Goal: Task Accomplishment & Management: Complete application form

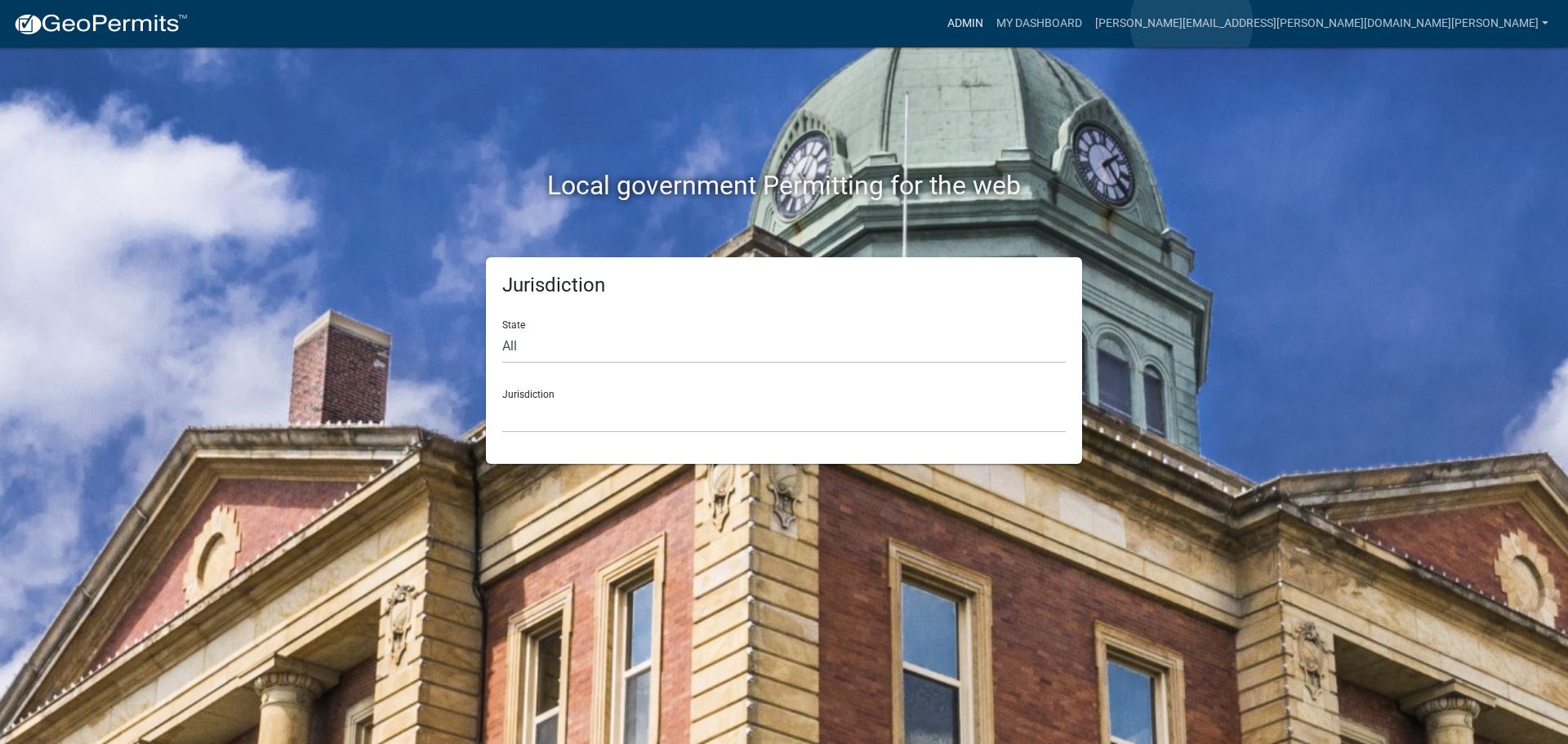
click at [990, 23] on link "Admin" at bounding box center [965, 24] width 49 height 31
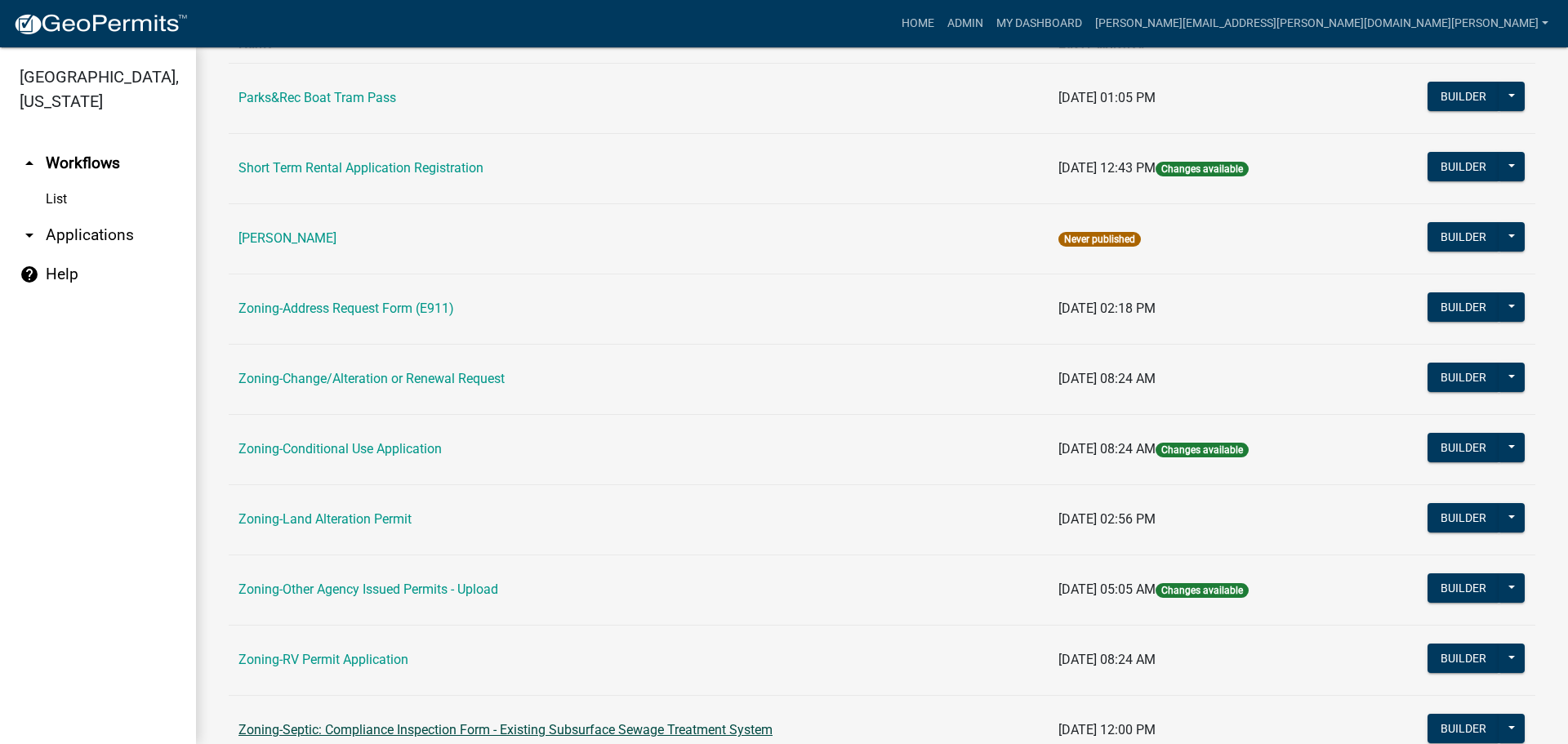
scroll to position [490, 0]
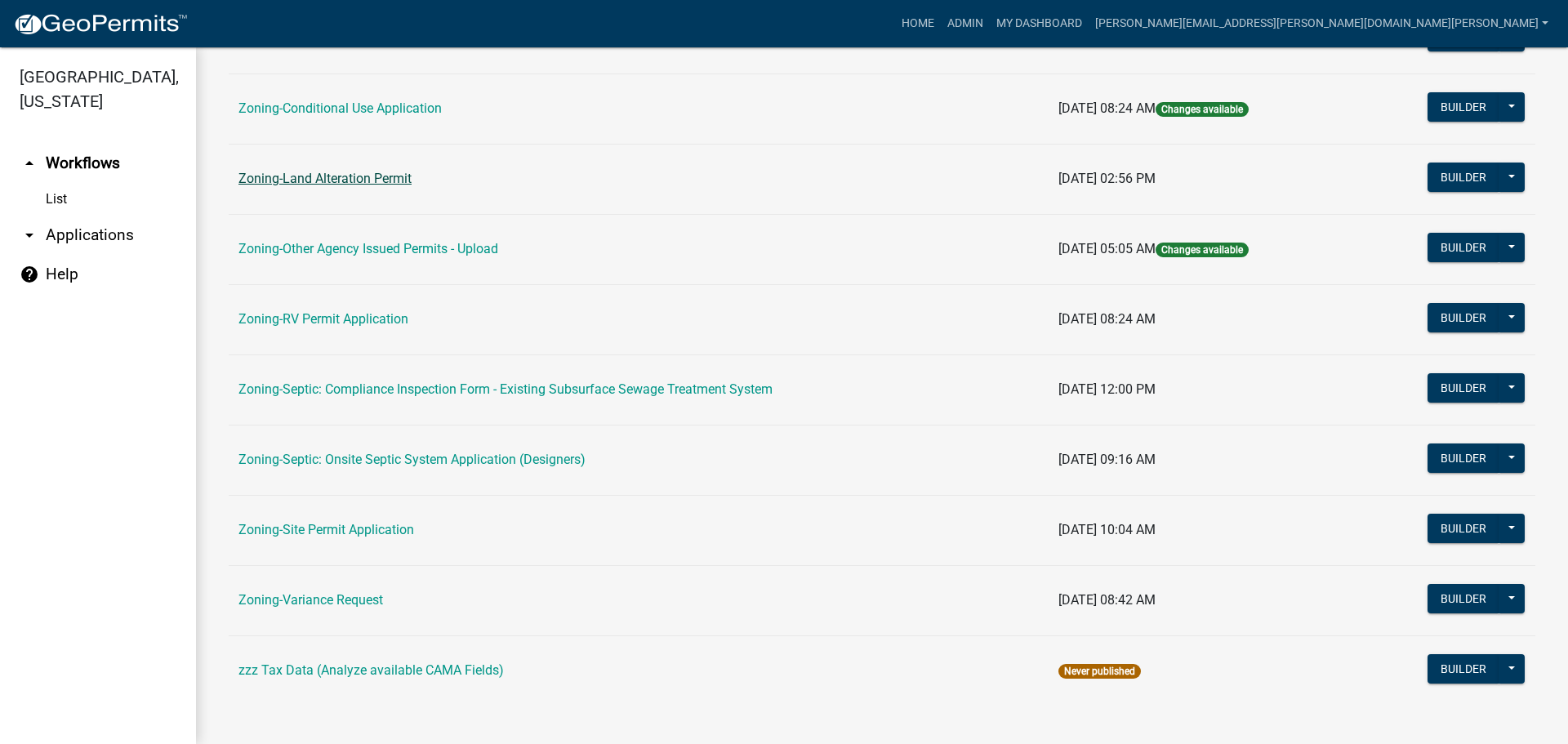
click at [306, 174] on link "Zoning-Land Alteration Permit" at bounding box center [326, 179] width 174 height 15
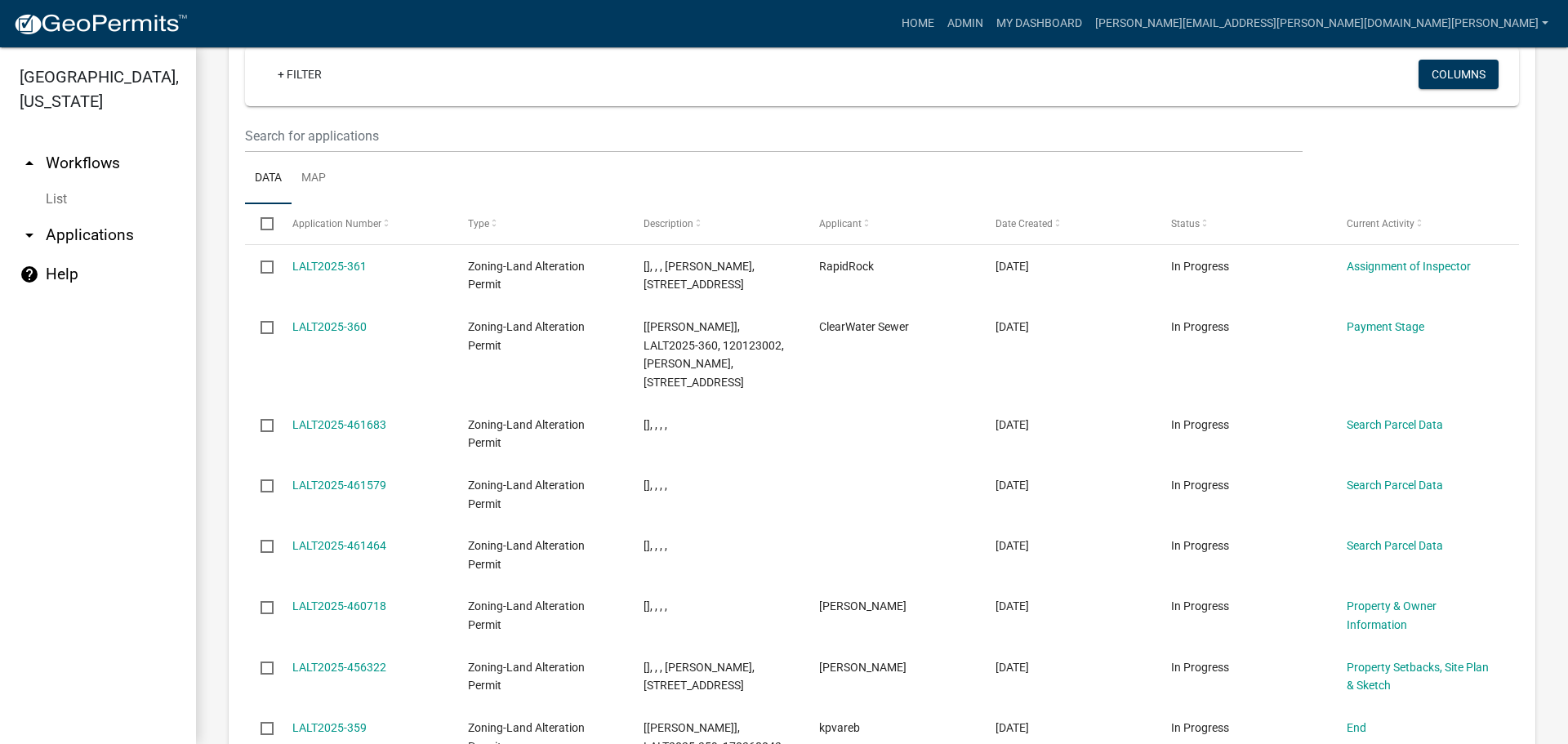
scroll to position [1744, 0]
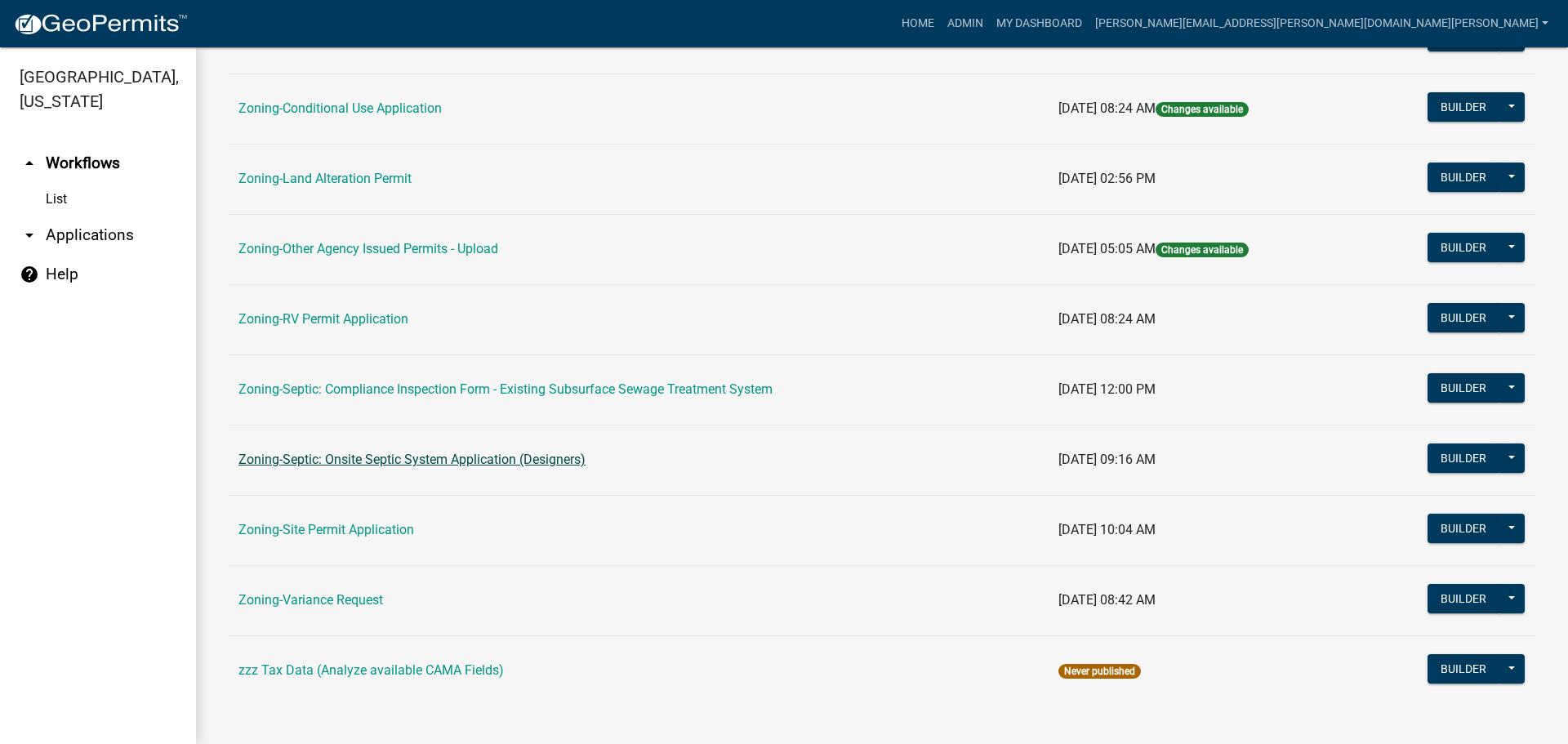
scroll to position [497, 0]
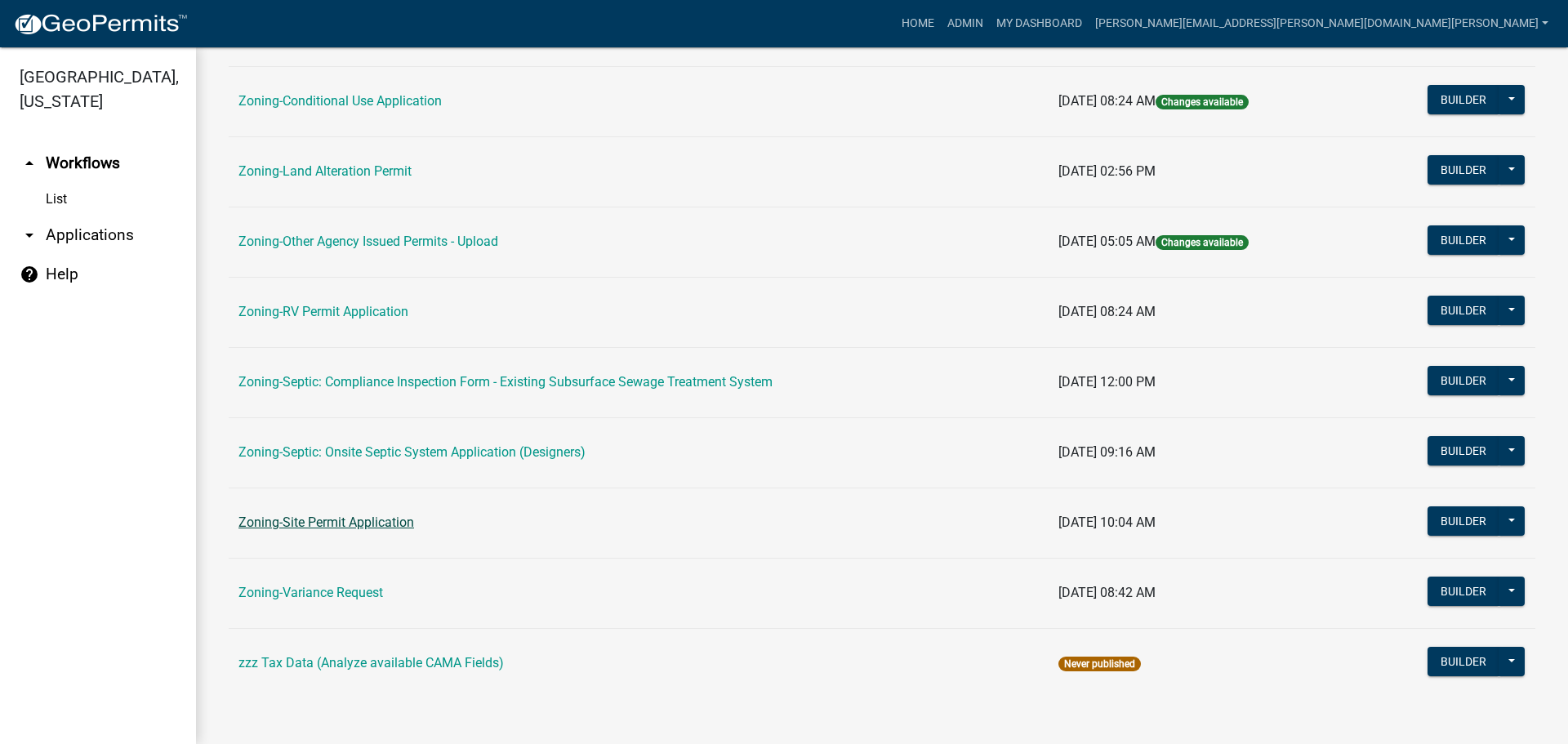
click at [338, 519] on link "Zoning-Site Permit Application" at bounding box center [326, 522] width 175 height 15
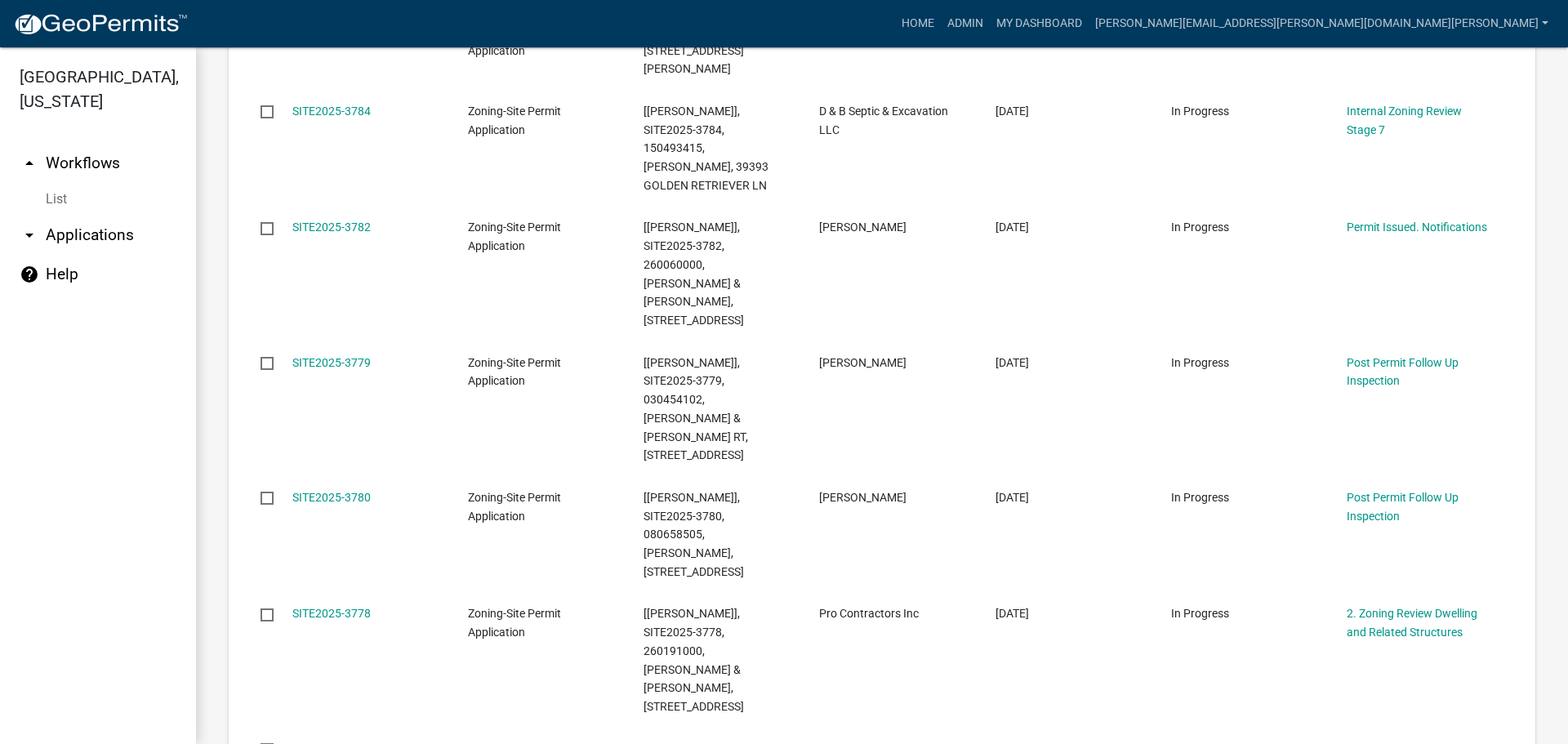
scroll to position [1388, 0]
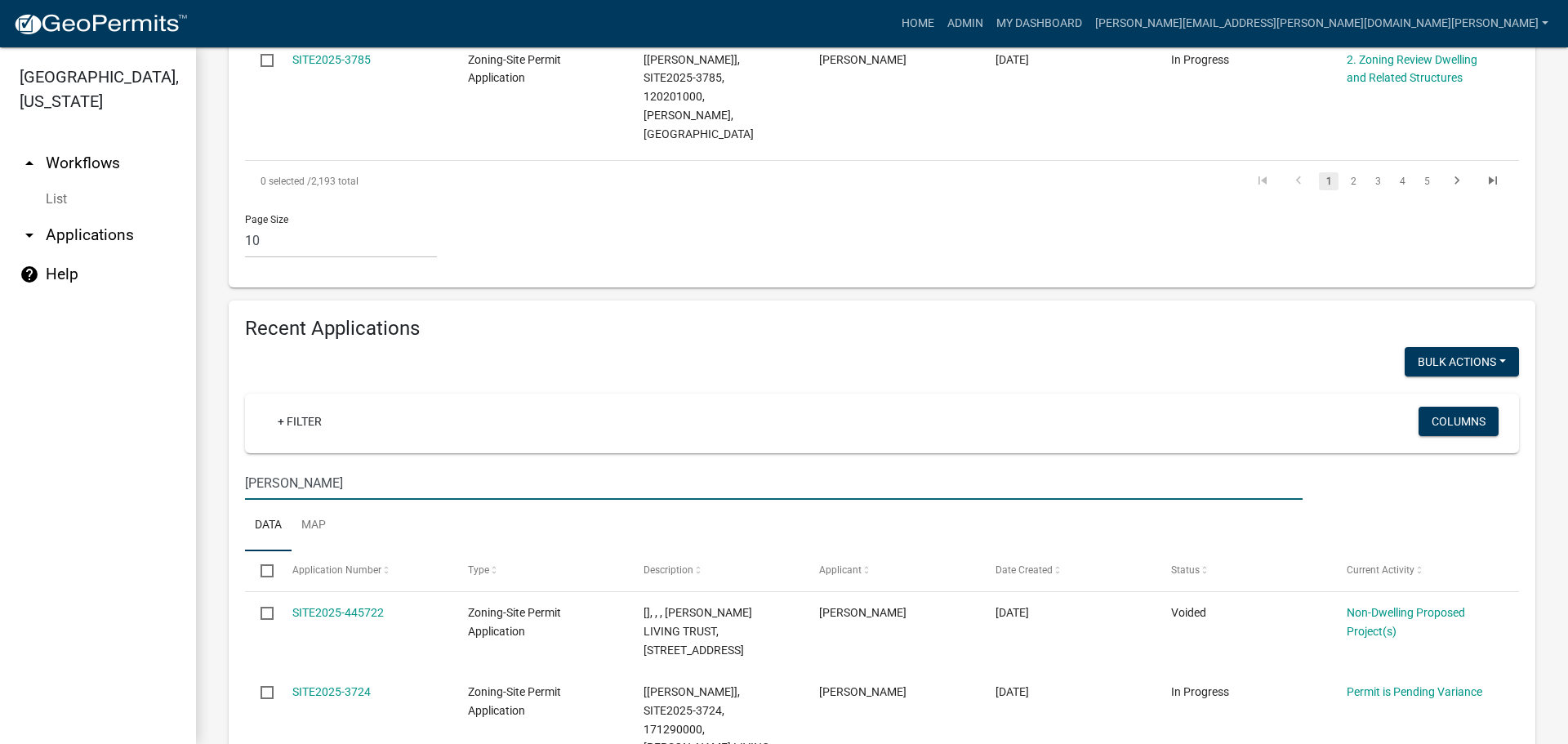
scroll to position [1633, 0]
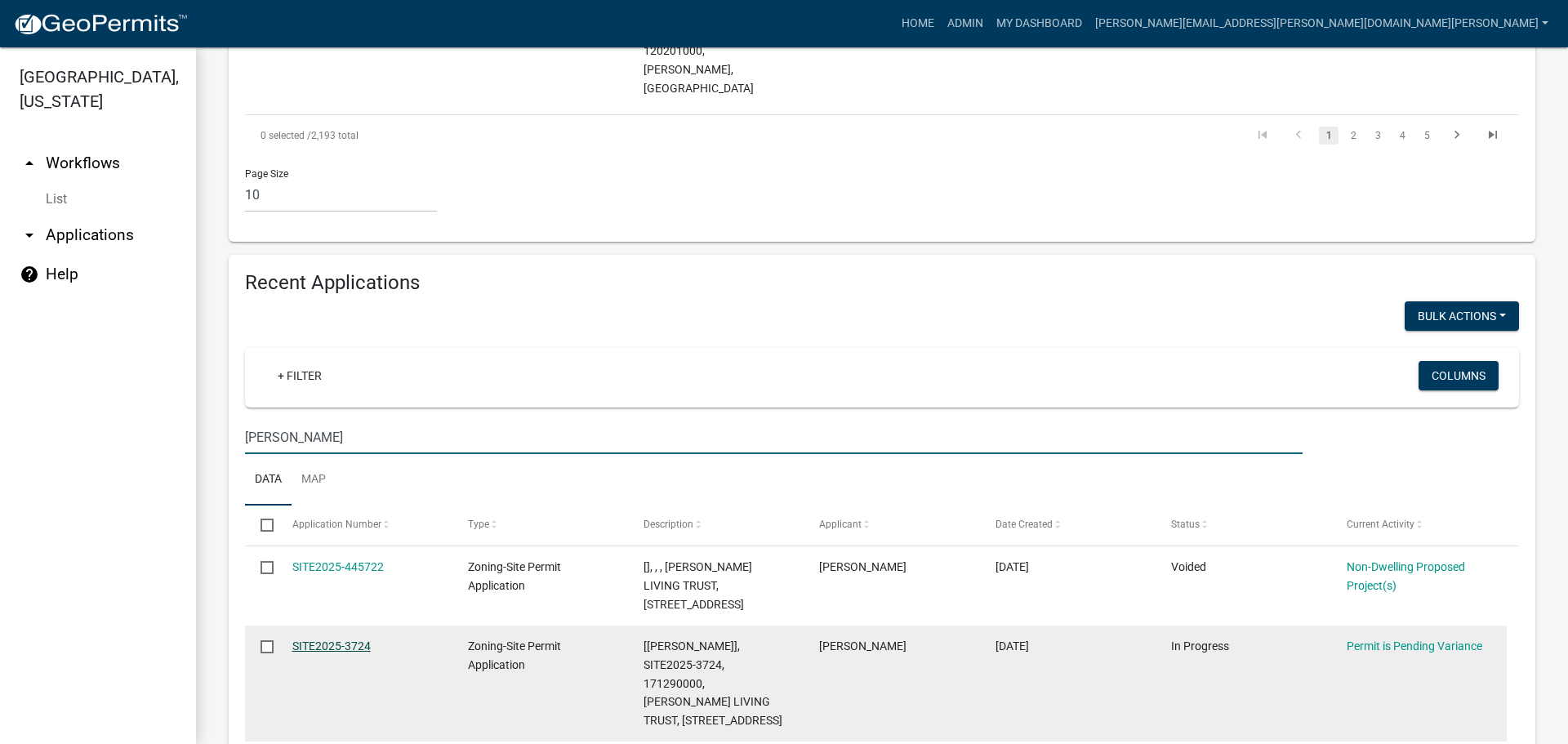
type input "[PERSON_NAME]"
click at [339, 639] on link "SITE2025-3724" at bounding box center [331, 645] width 78 height 13
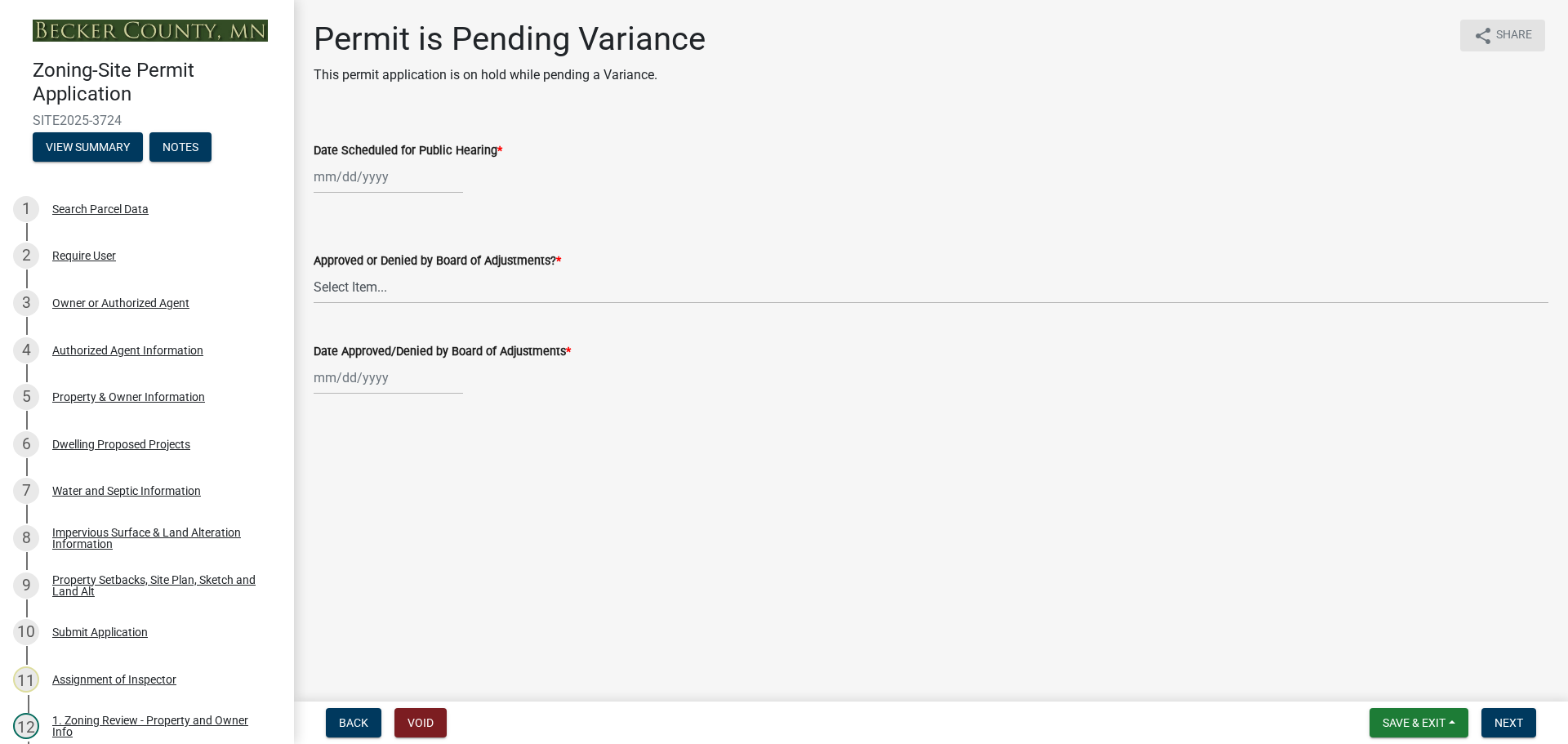
click at [1491, 41] on icon "share" at bounding box center [1483, 35] width 20 height 20
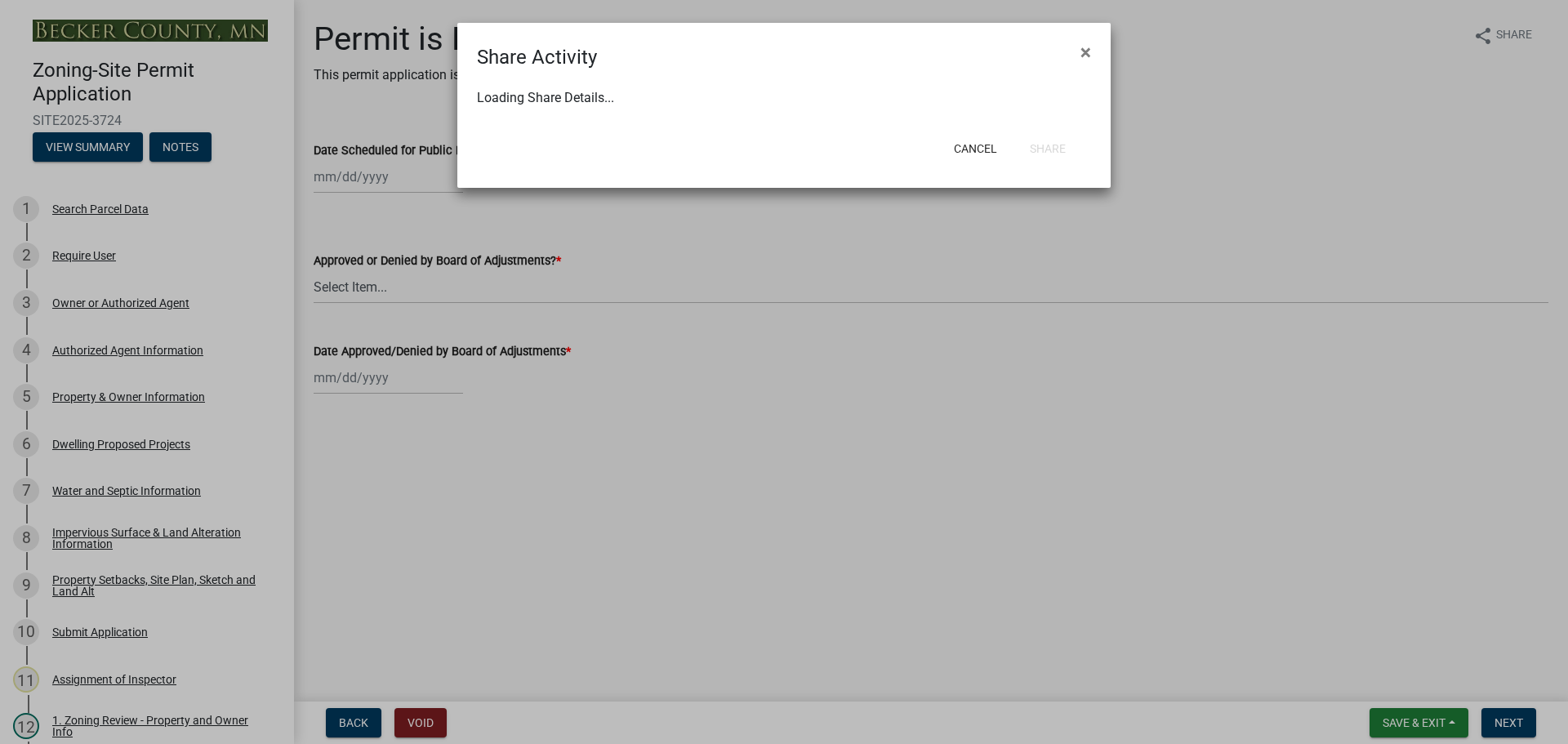
select select "1"
select select "0"
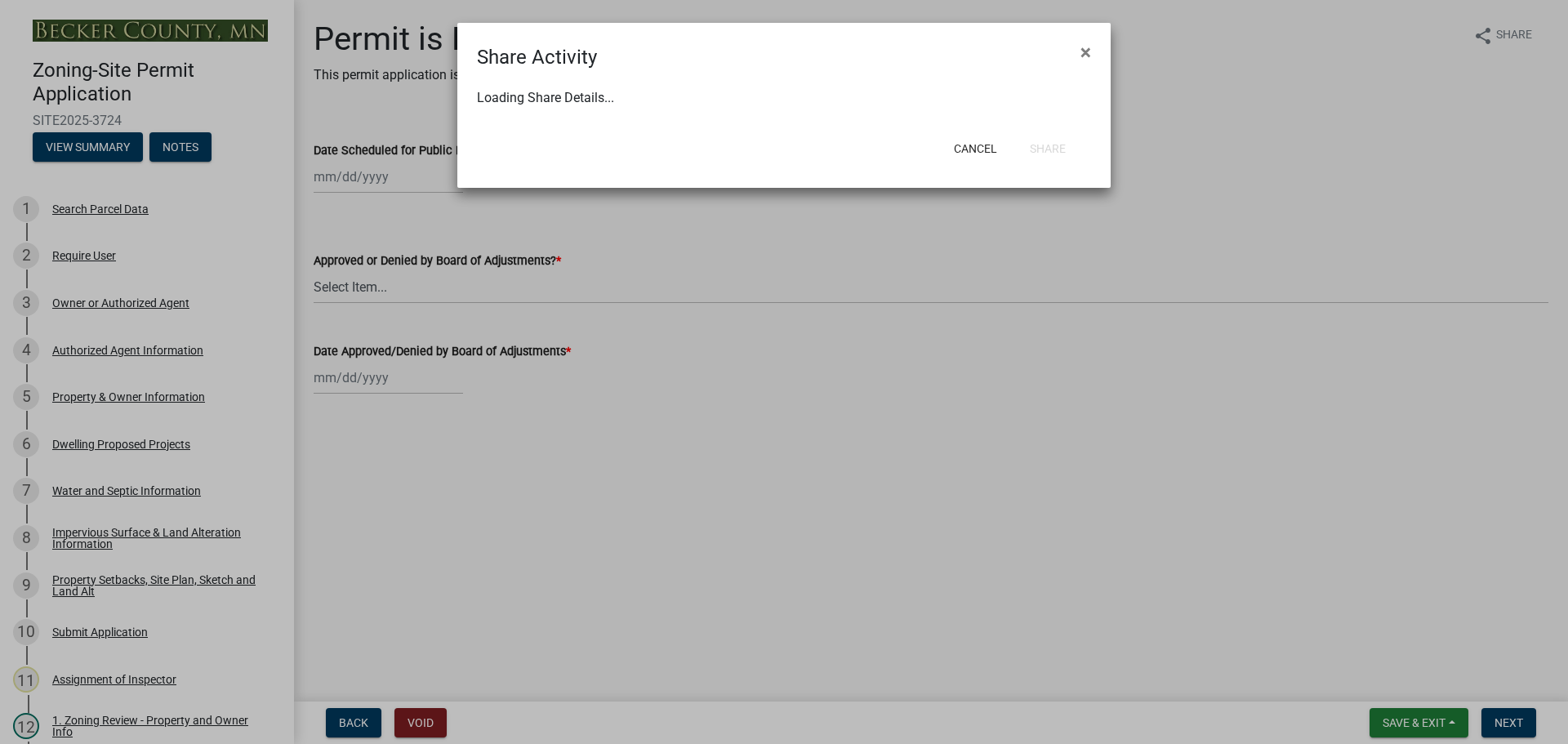
select select "0"
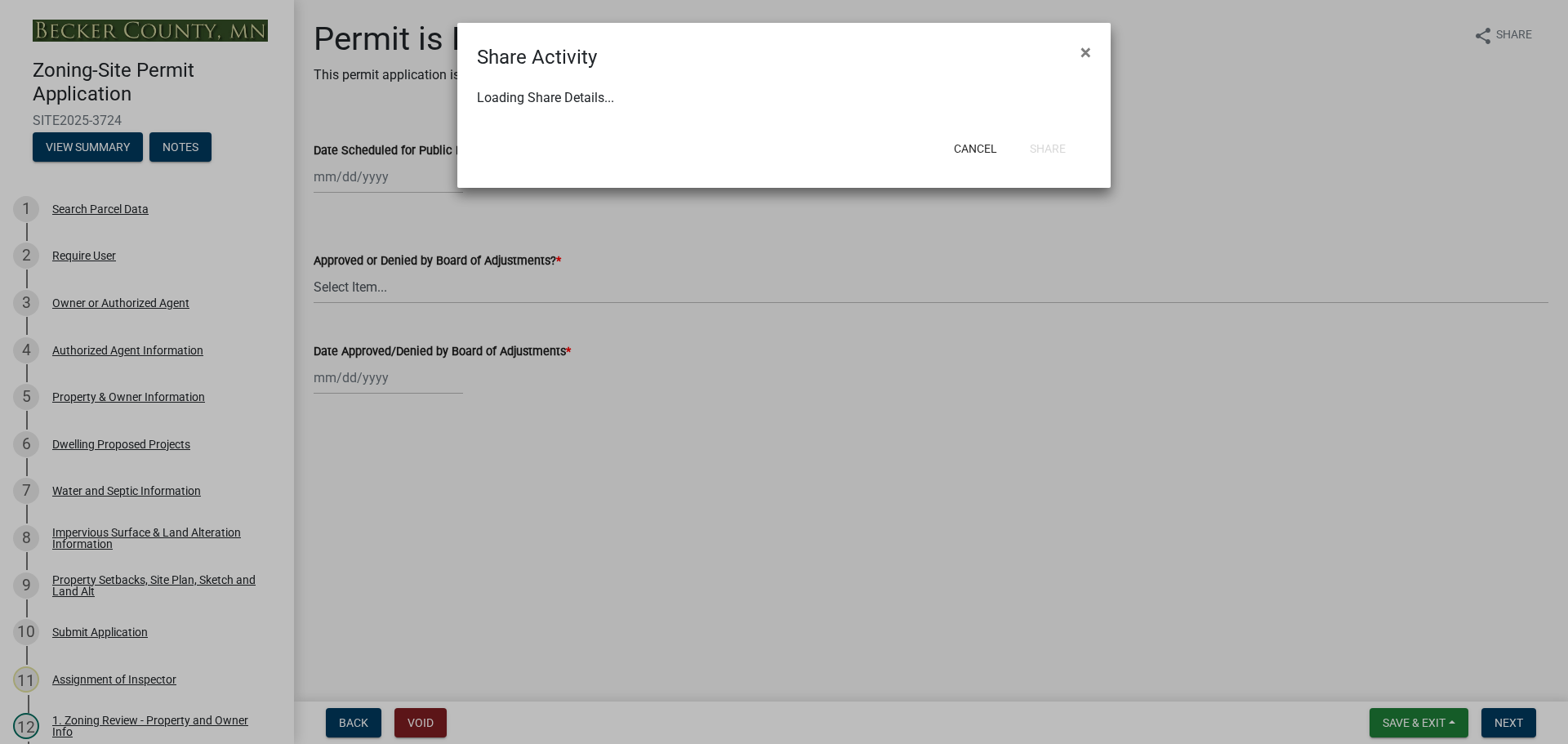
select select "0"
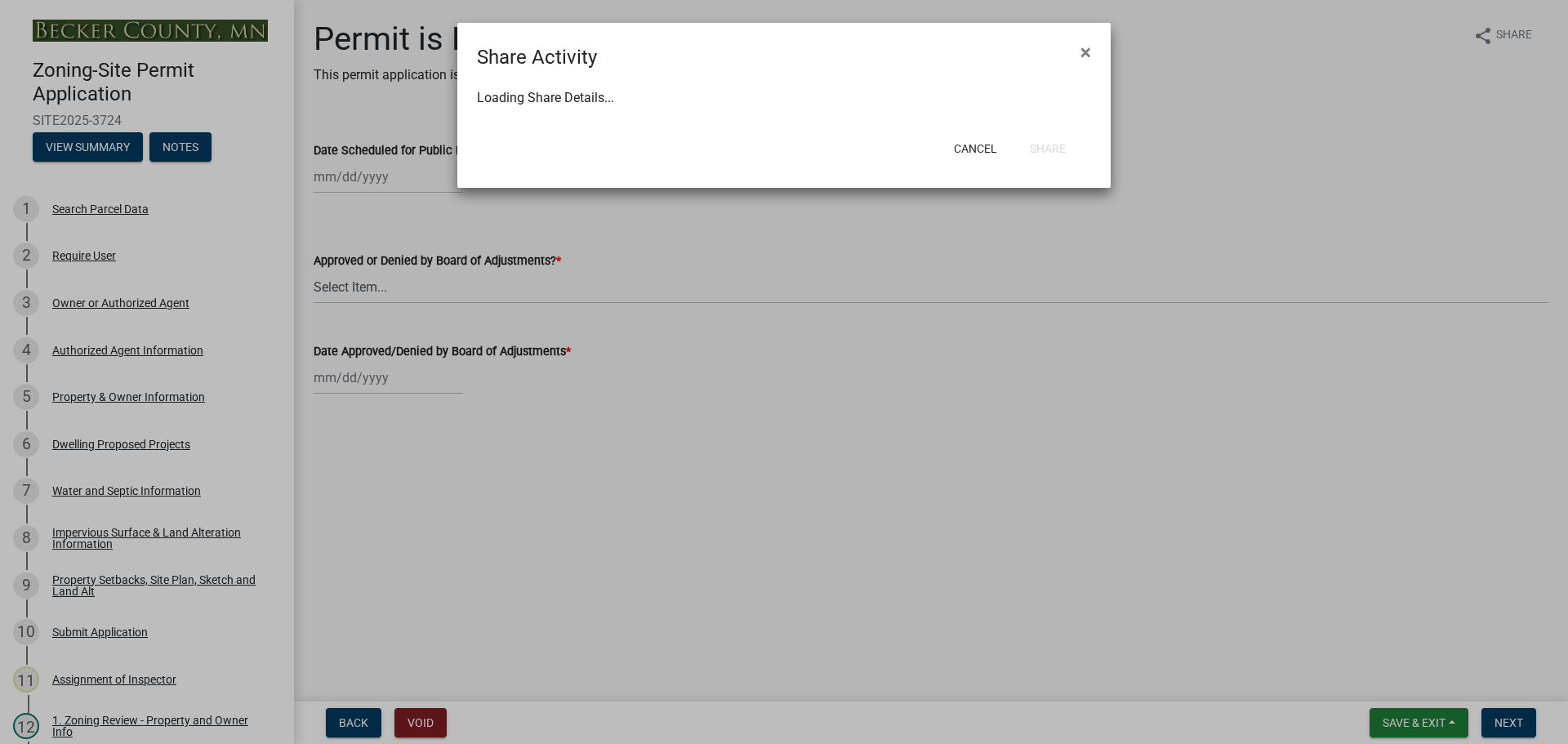
select select "0"
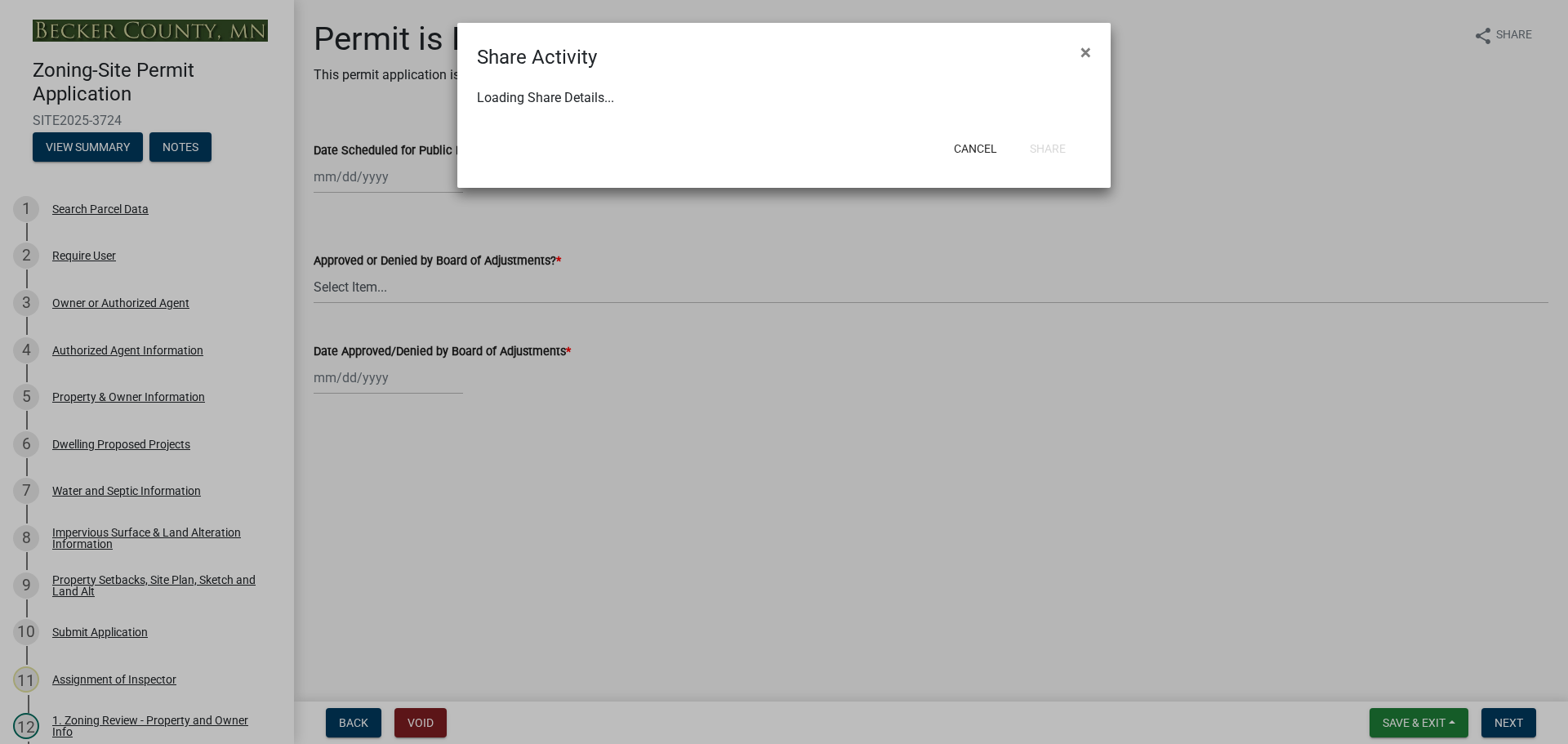
select select "0"
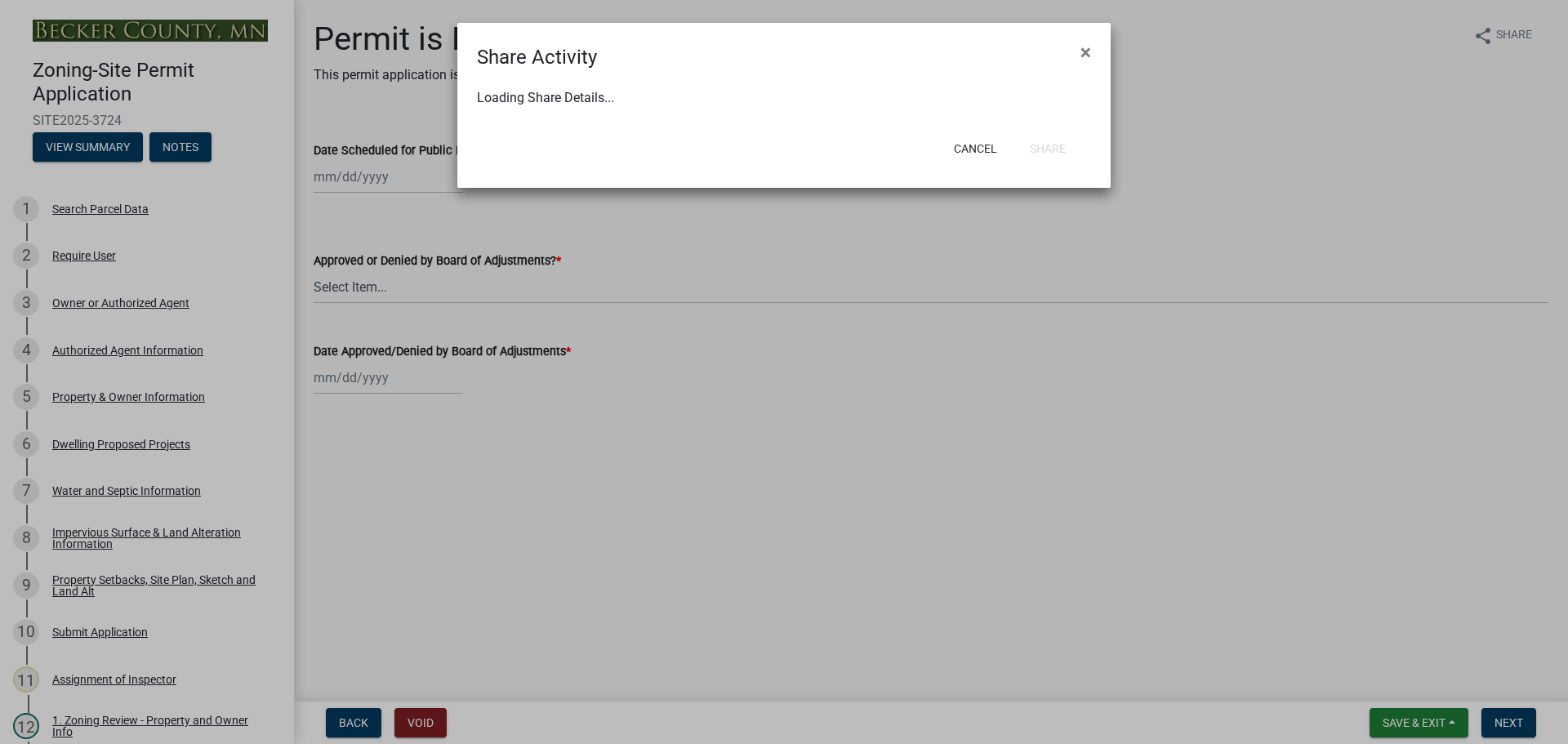
select select "0"
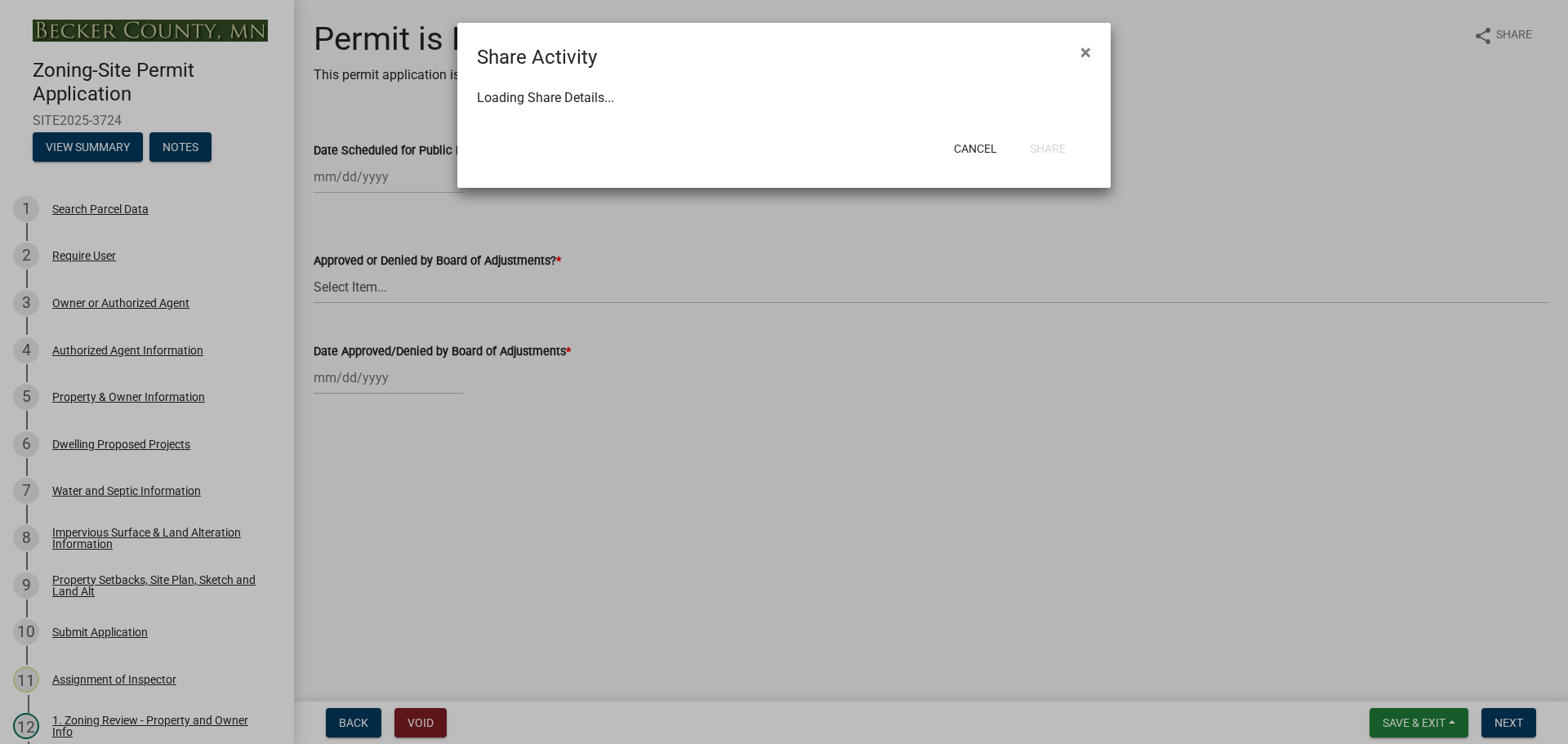
select select "0"
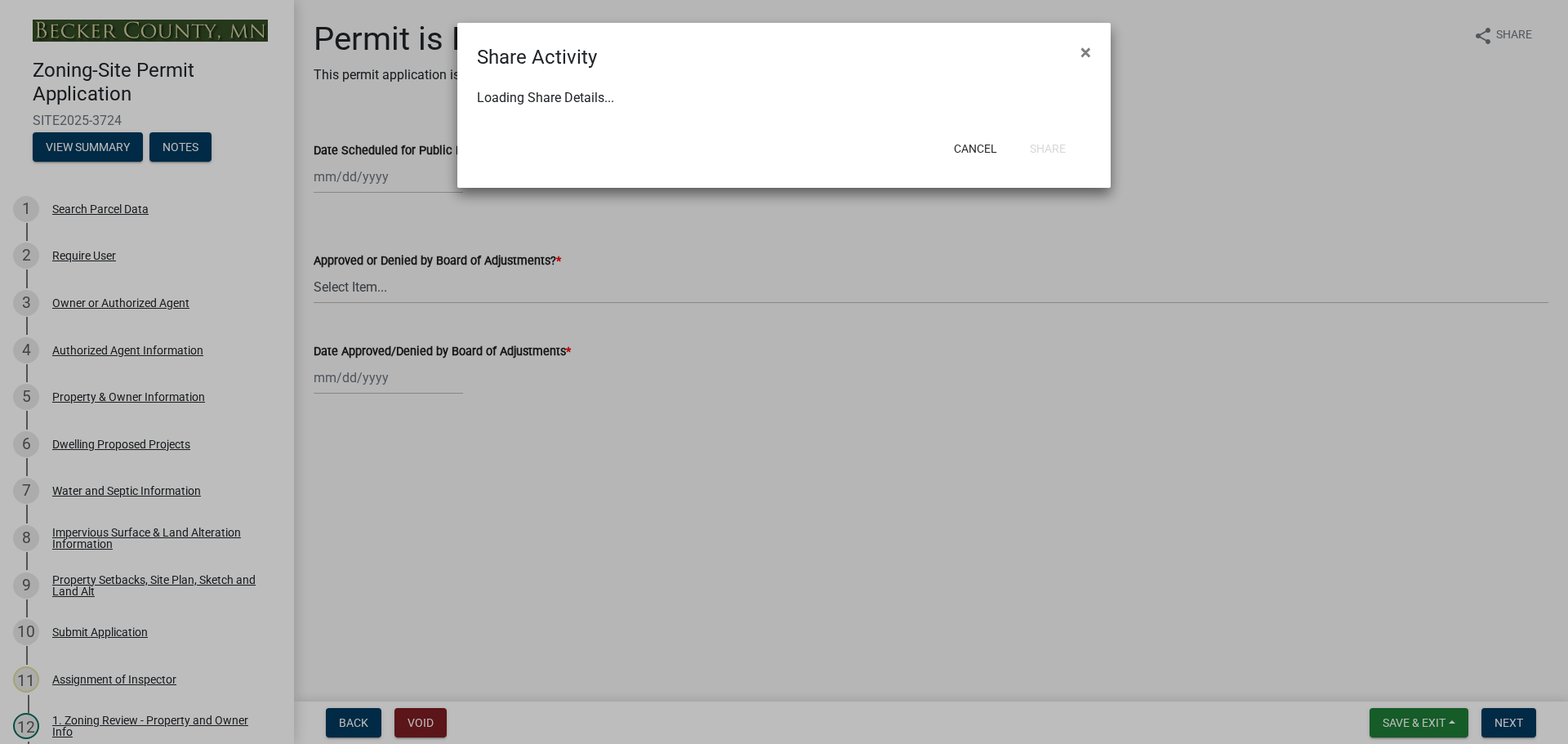
select select "0"
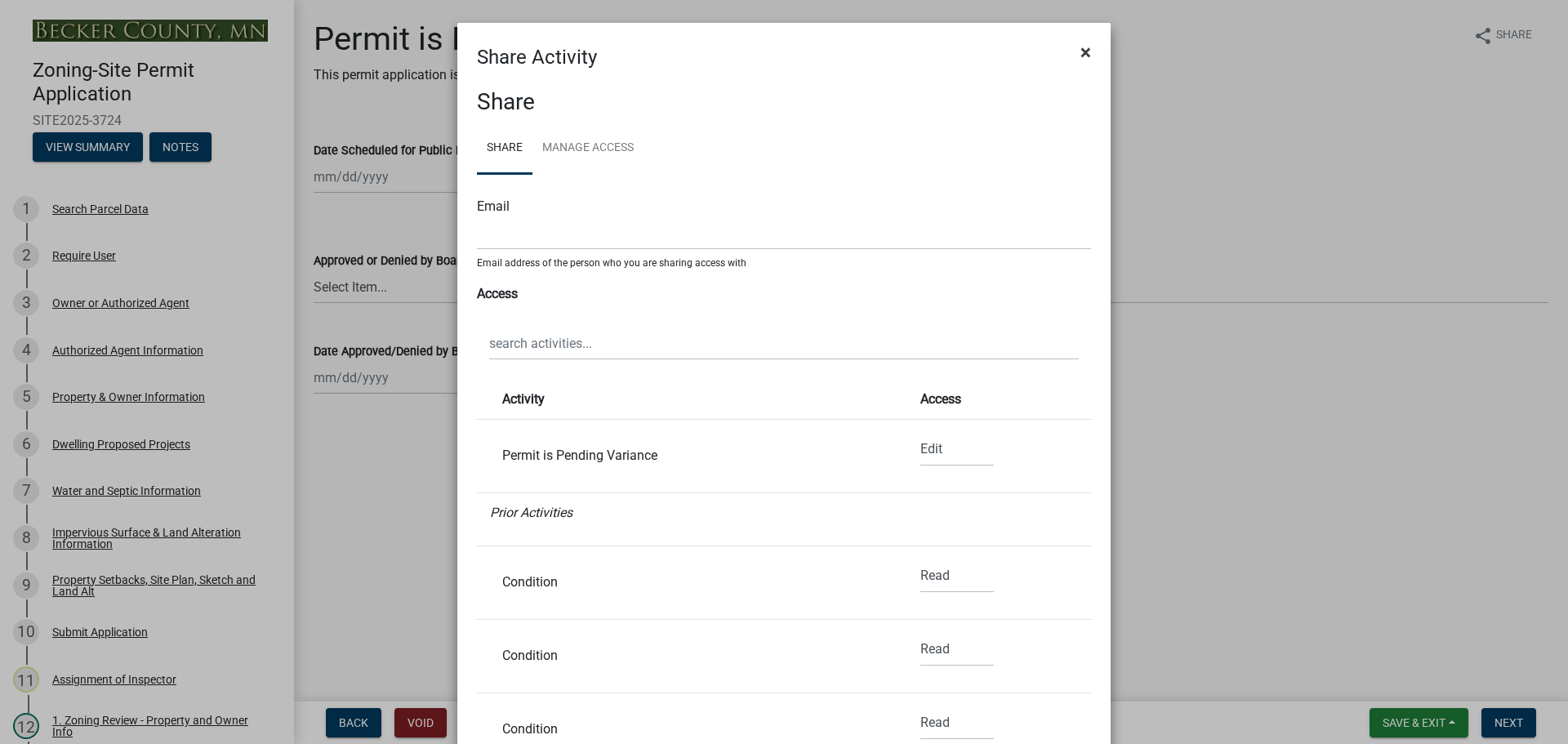
click at [1070, 50] on button "×" at bounding box center [1085, 52] width 37 height 46
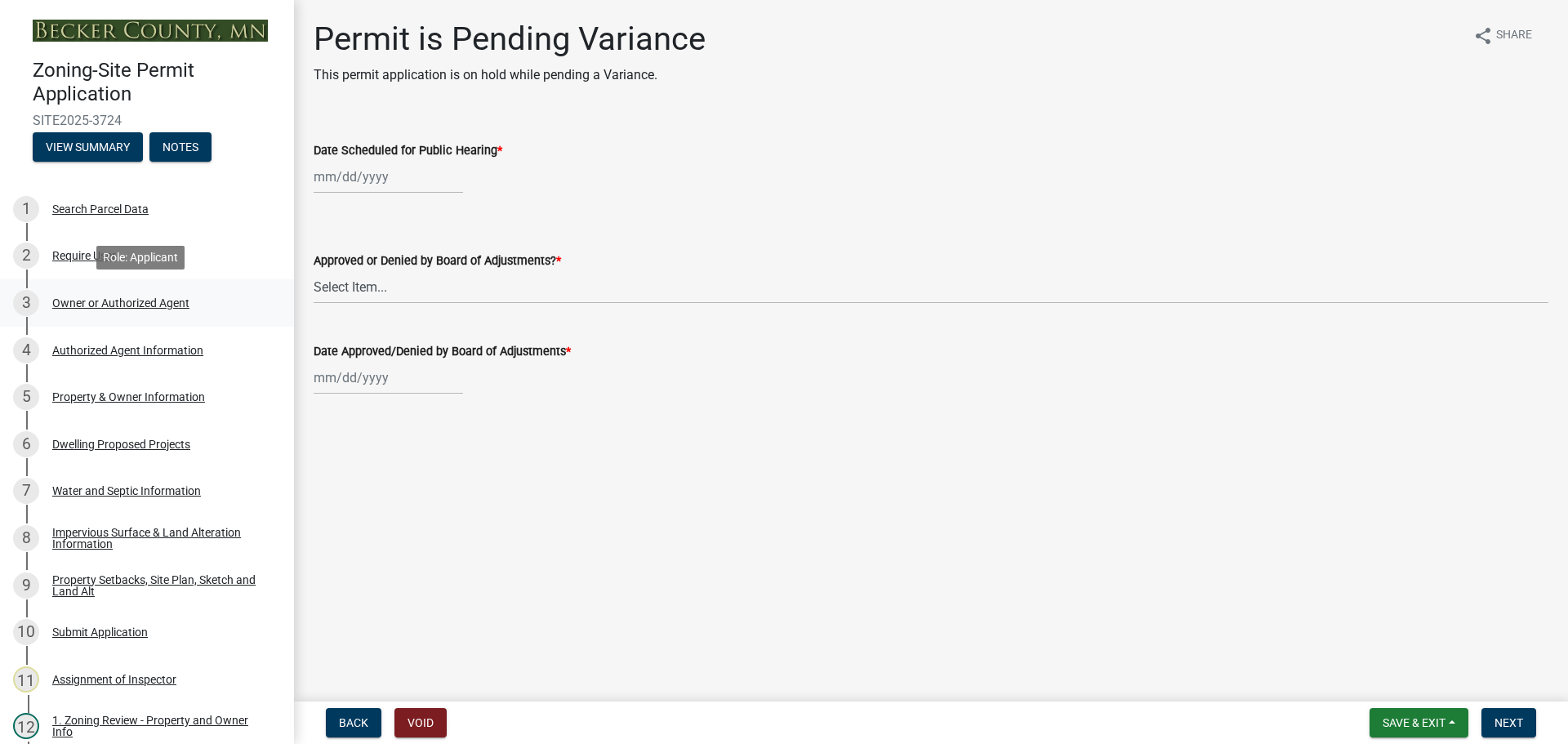
click at [101, 294] on div "3 Owner or Authorized Agent" at bounding box center [140, 302] width 255 height 26
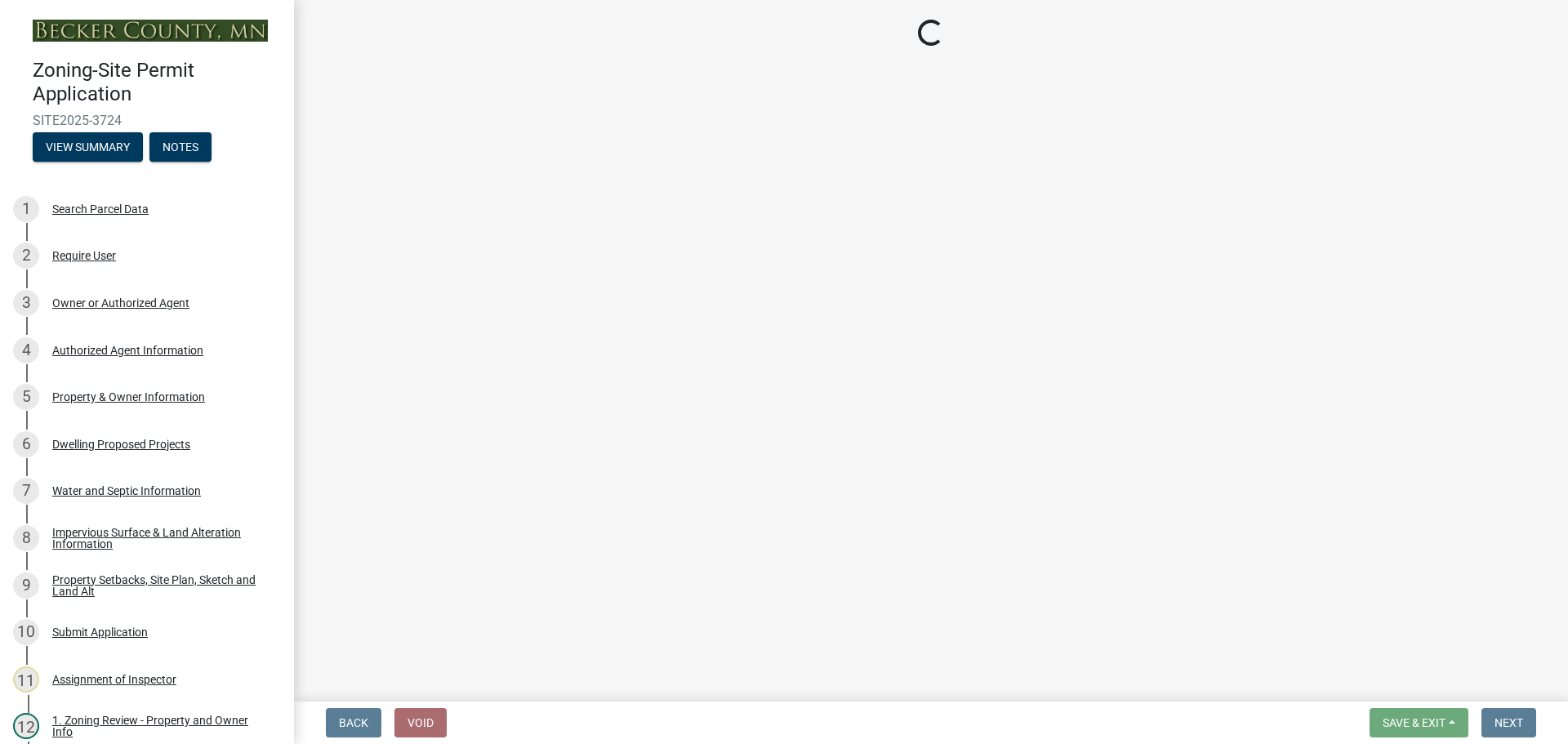
select select "059d621c-7166-4fbc-97da-2eca626821a9"
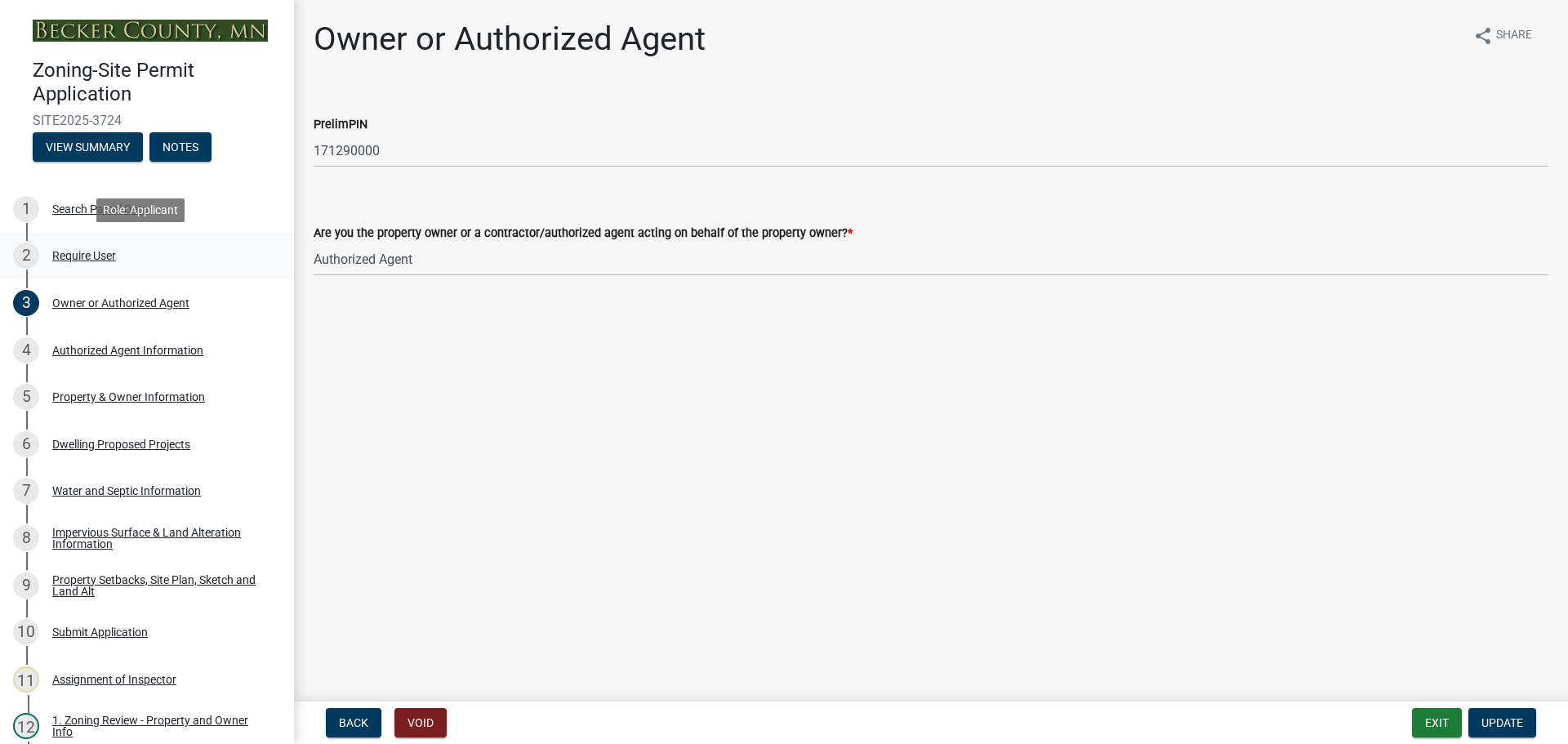
click at [92, 250] on div "Require User" at bounding box center [84, 255] width 64 height 11
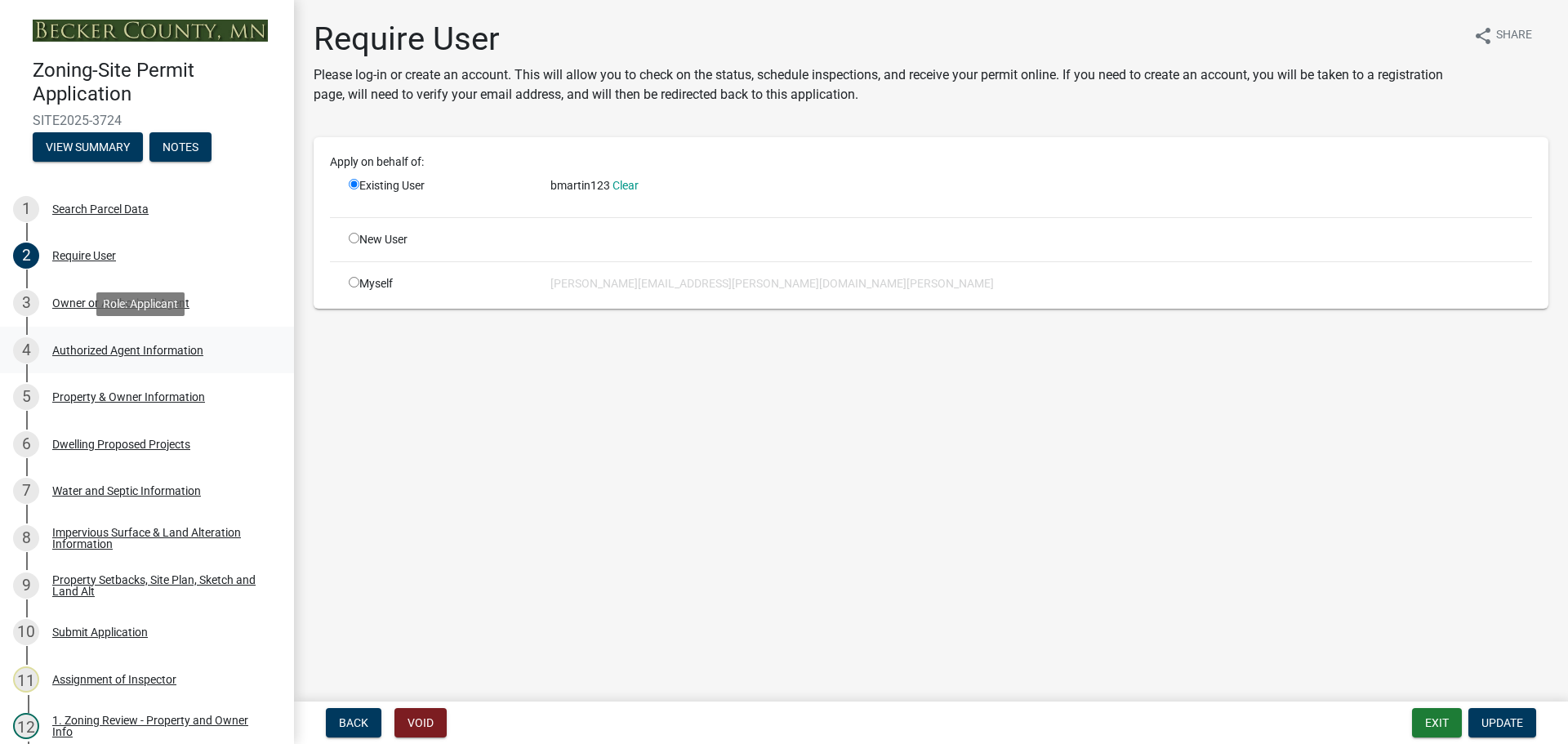
click at [118, 349] on div "Authorized Agent Information" at bounding box center [128, 350] width 151 height 11
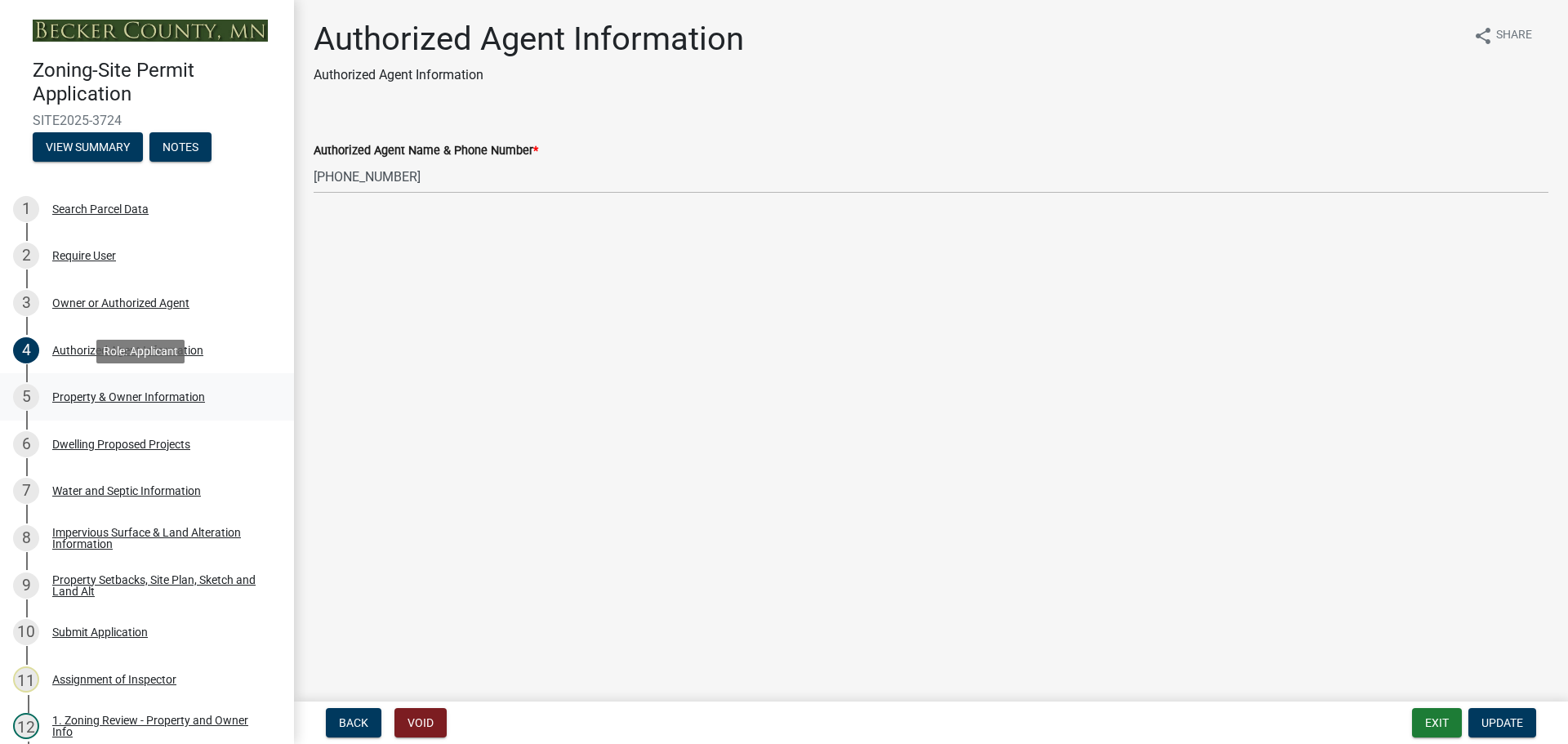
click at [137, 388] on div "5 Property & Owner Information" at bounding box center [140, 397] width 255 height 26
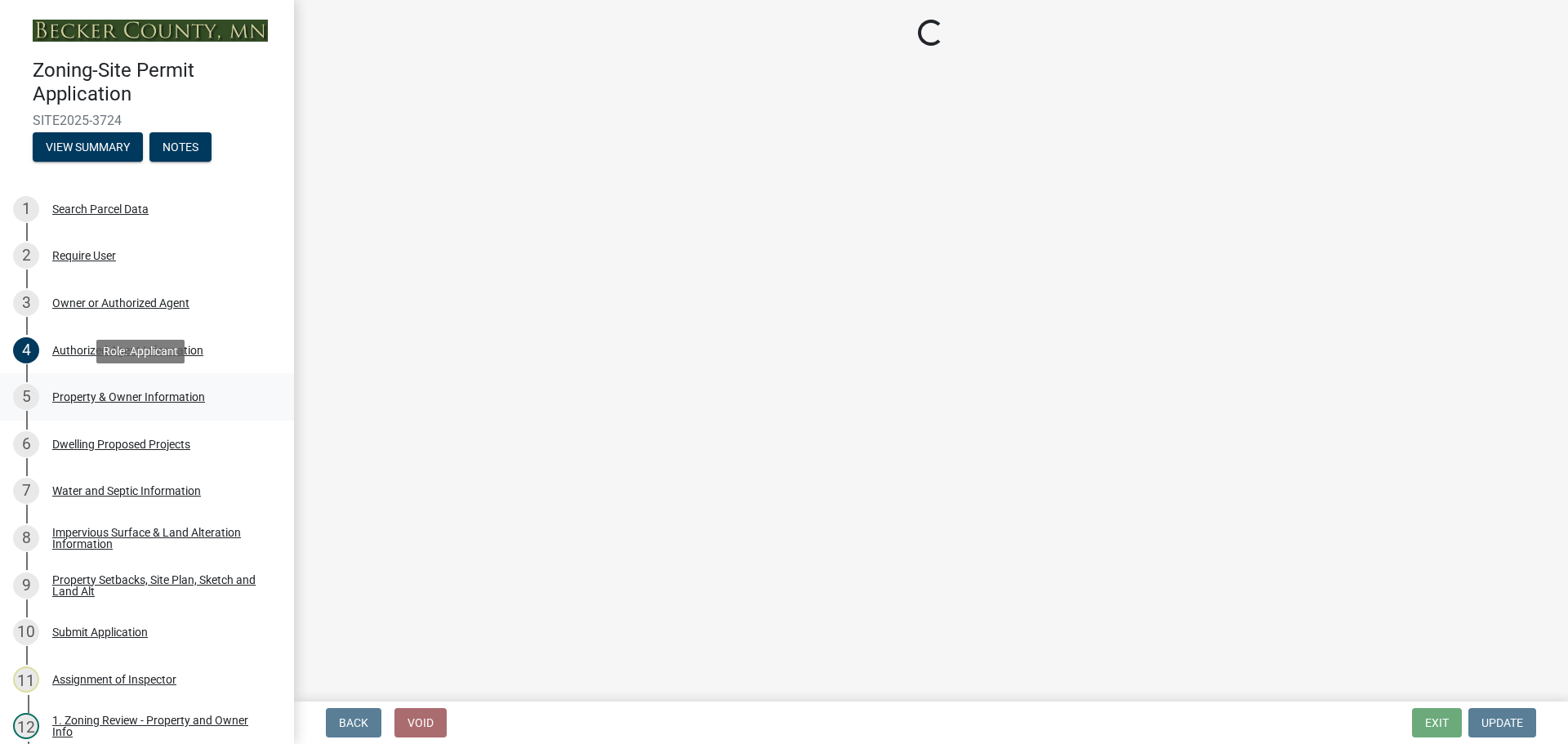
select select "2da4ad59-79e4-4897-a878-b9bb9cb10a27"
select select "9bce286e-d536-49ff-bab3-4b7d67f0814c"
select select "f87eba17-8ed9-4ad8-aefc-fe36a3f3544b"
select select "393a978c-6bd5-4cb2-a6a0-db6feb8732b8"
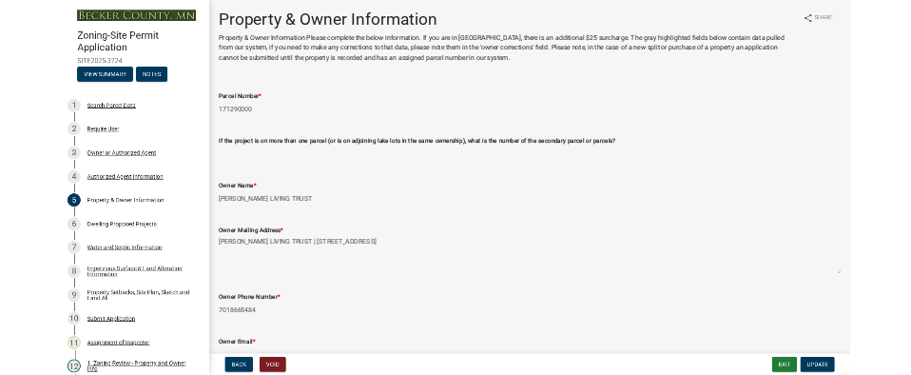
scroll to position [190, 0]
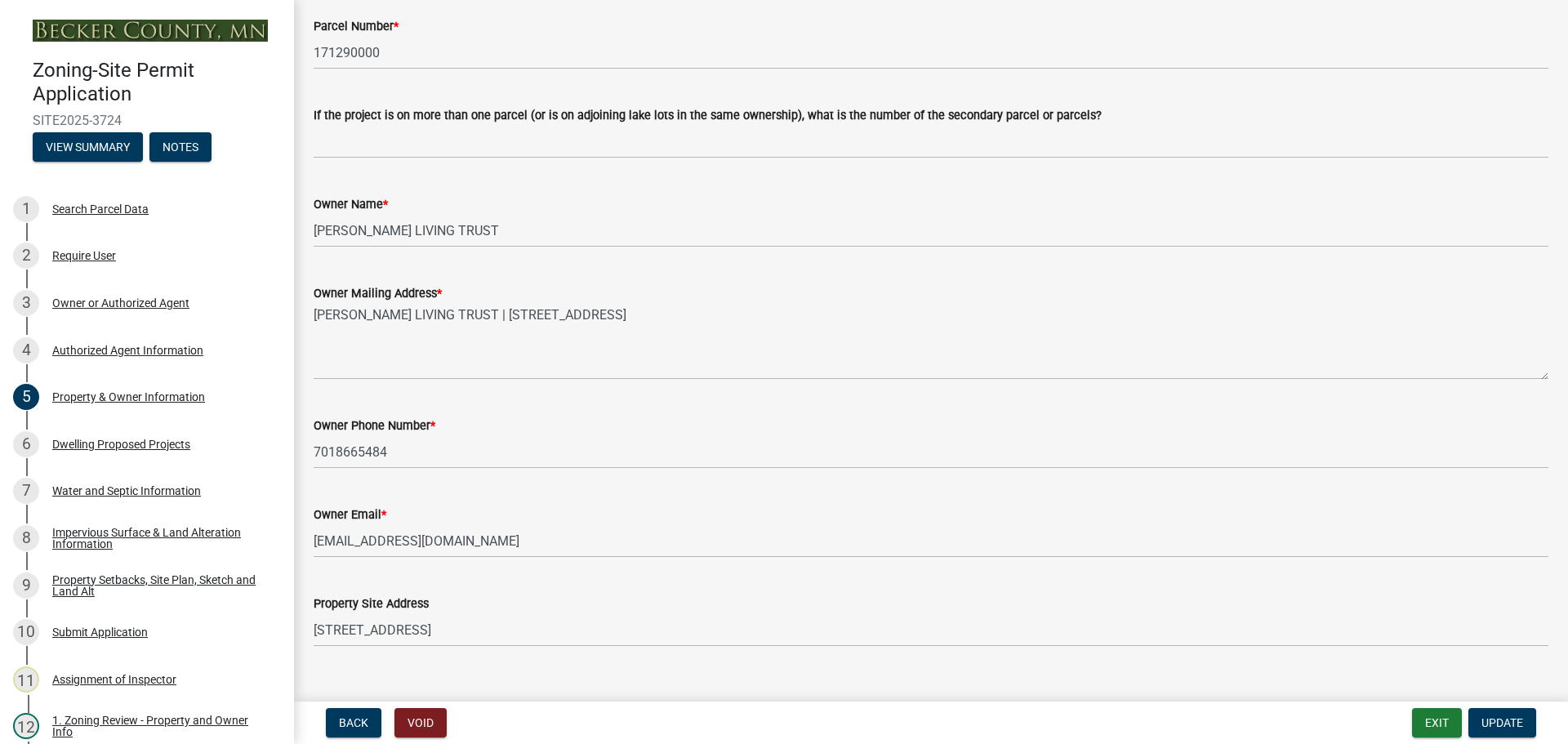
drag, startPoint x: 309, startPoint y: 538, endPoint x: 454, endPoint y: 542, distance: 145.1
click at [454, 542] on div "Owner Email * [EMAIL_ADDRESS][DOMAIN_NAME]" at bounding box center [931, 520] width 1260 height 76
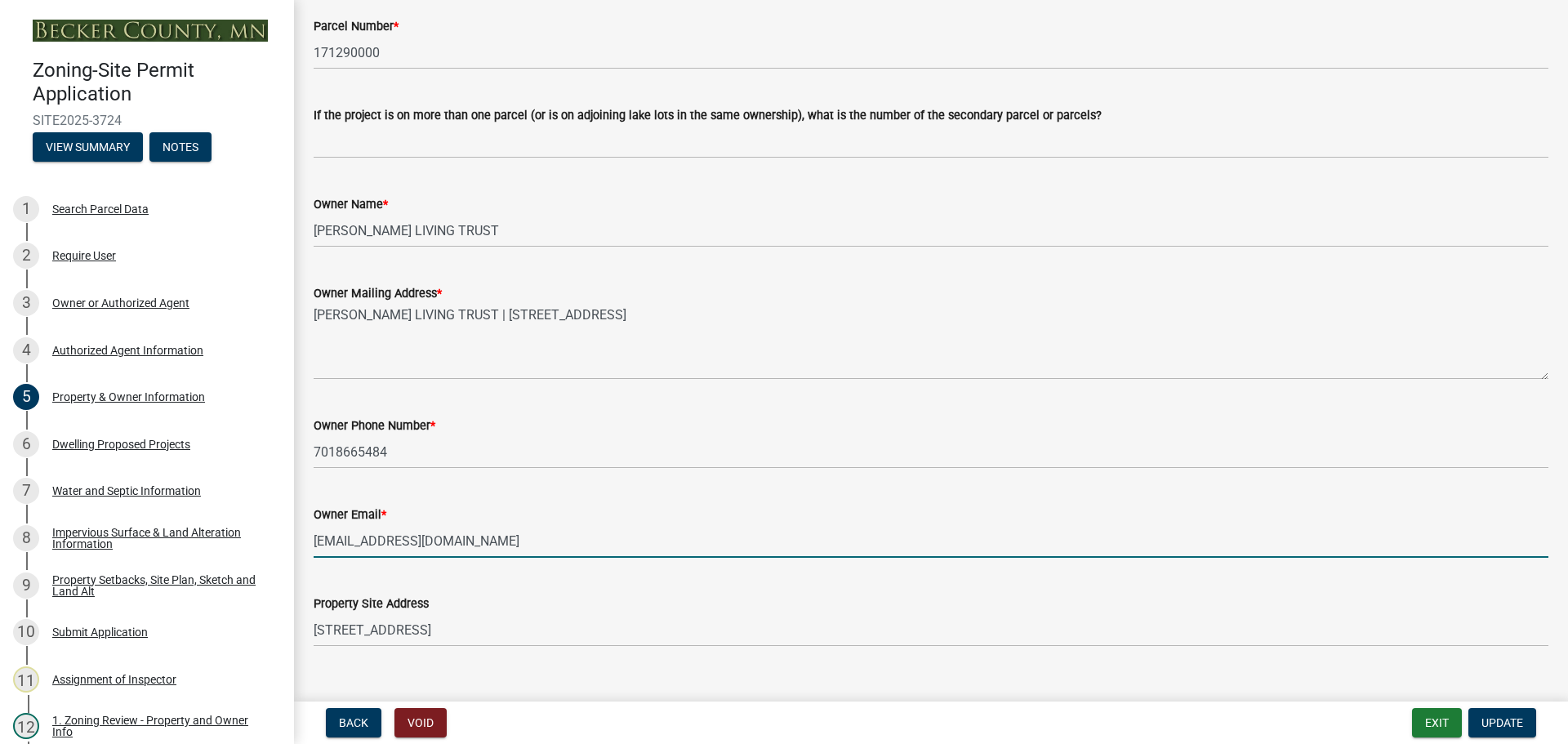
drag, startPoint x: 478, startPoint y: 541, endPoint x: 309, endPoint y: 533, distance: 169.2
click at [309, 533] on div "Owner Email * [EMAIL_ADDRESS][DOMAIN_NAME]" at bounding box center [931, 520] width 1260 height 76
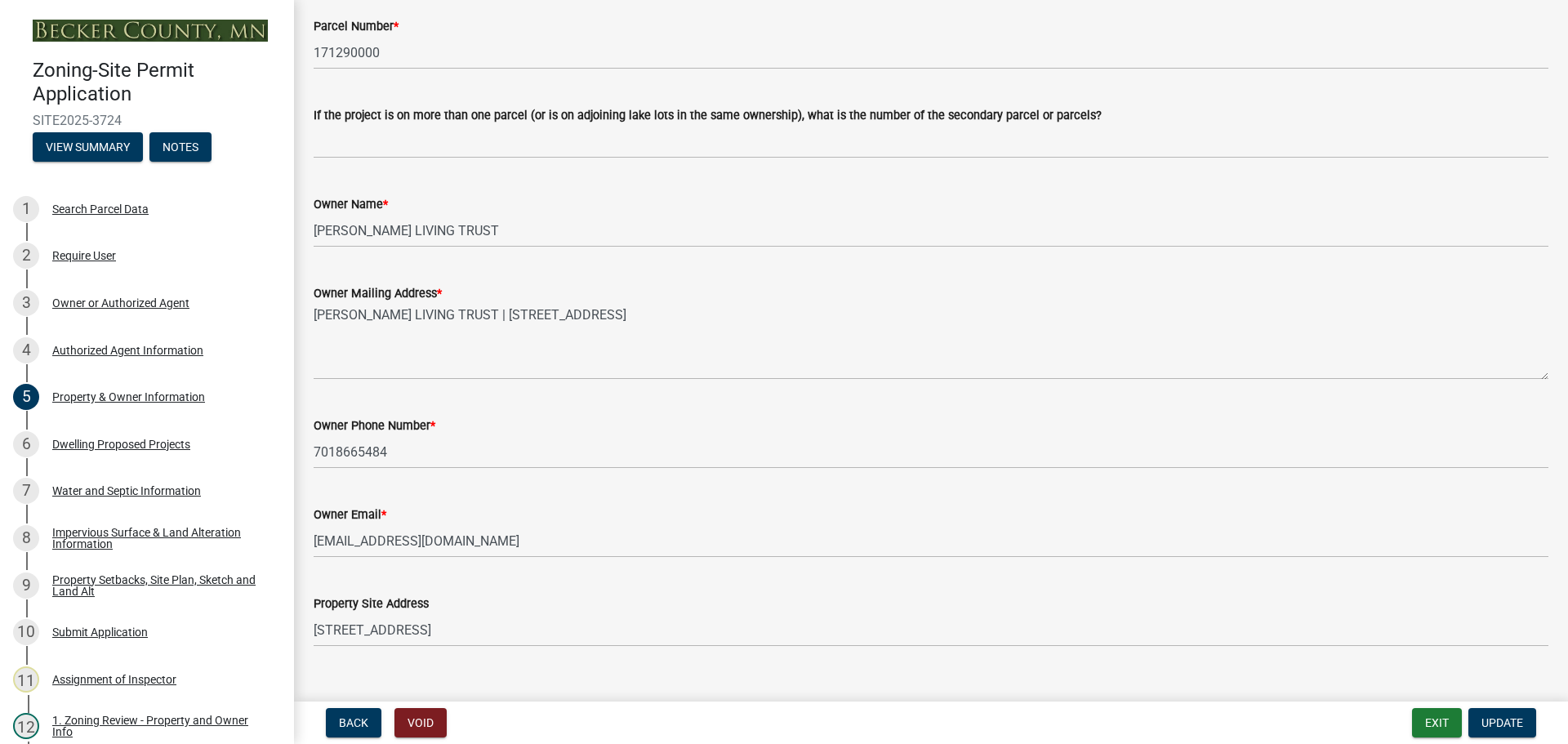
drag, startPoint x: 311, startPoint y: 538, endPoint x: 389, endPoint y: 546, distance: 78.4
click at [392, 546] on div "Owner Email * [EMAIL_ADDRESS][DOMAIN_NAME]" at bounding box center [931, 520] width 1260 height 76
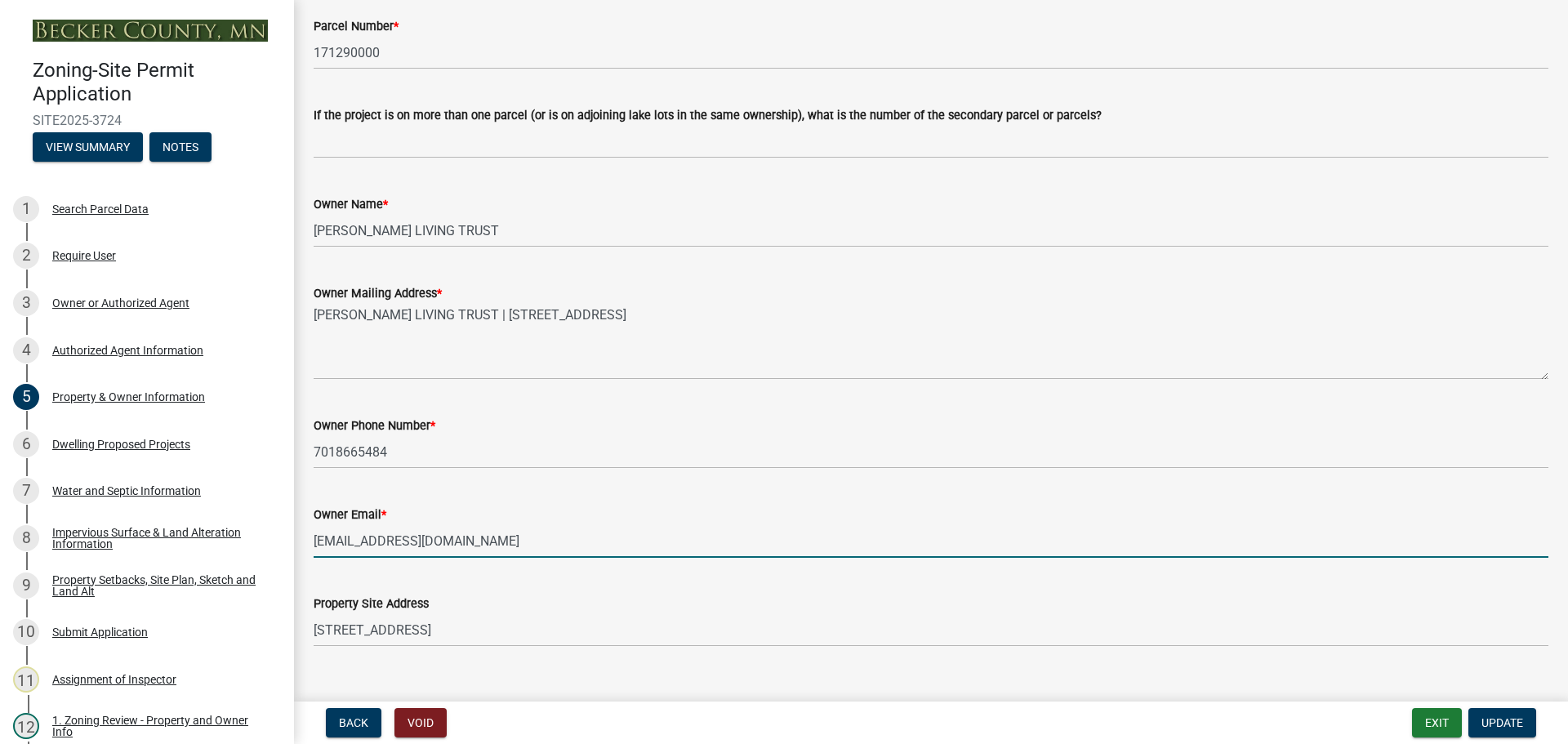
drag, startPoint x: 474, startPoint y: 542, endPoint x: 308, endPoint y: 538, distance: 166.0
click at [308, 538] on div "Owner Email * [EMAIL_ADDRESS][DOMAIN_NAME]" at bounding box center [931, 520] width 1260 height 76
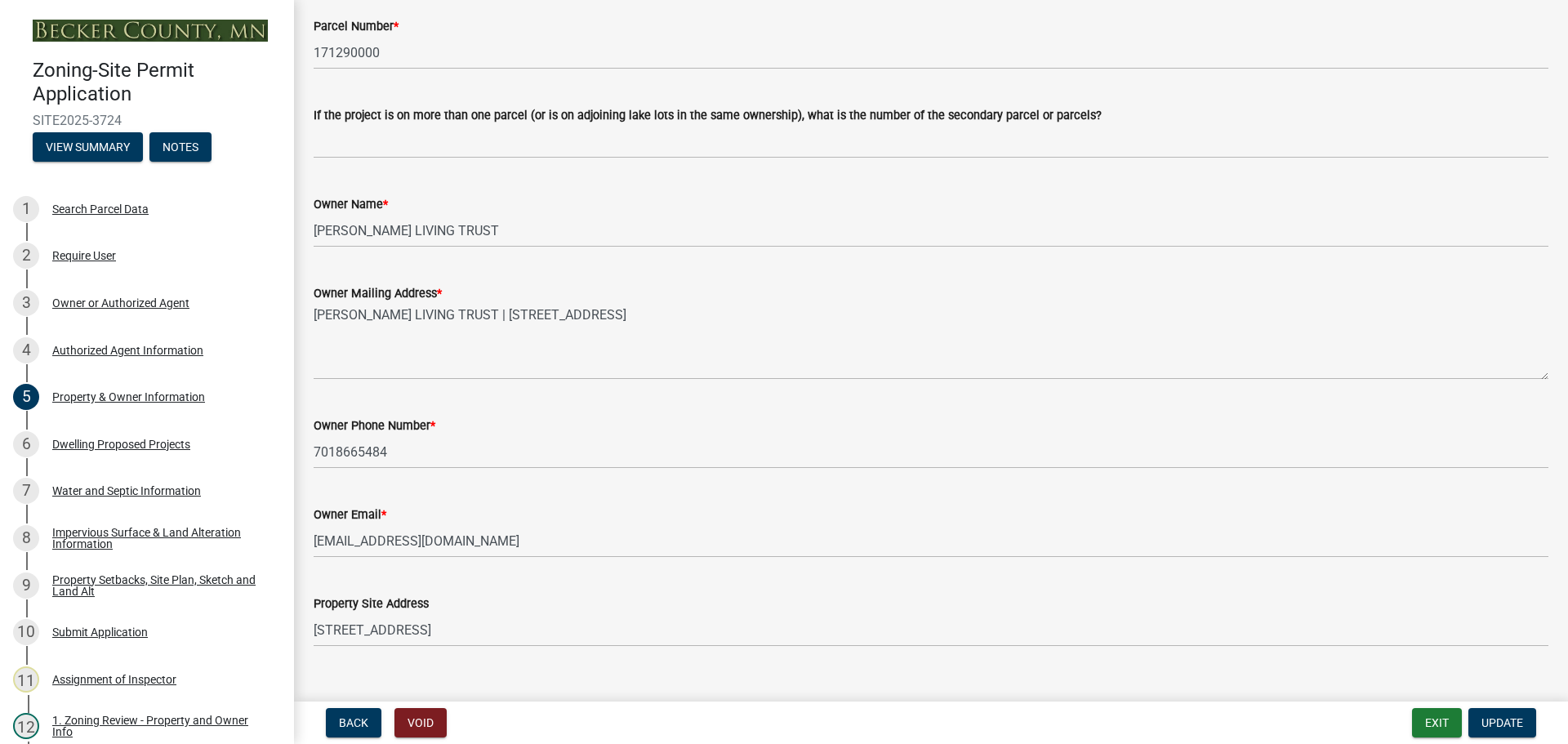
drag, startPoint x: 311, startPoint y: 537, endPoint x: 573, endPoint y: 509, distance: 263.5
click at [667, 522] on div "Owner Email *" at bounding box center [930, 514] width 1235 height 20
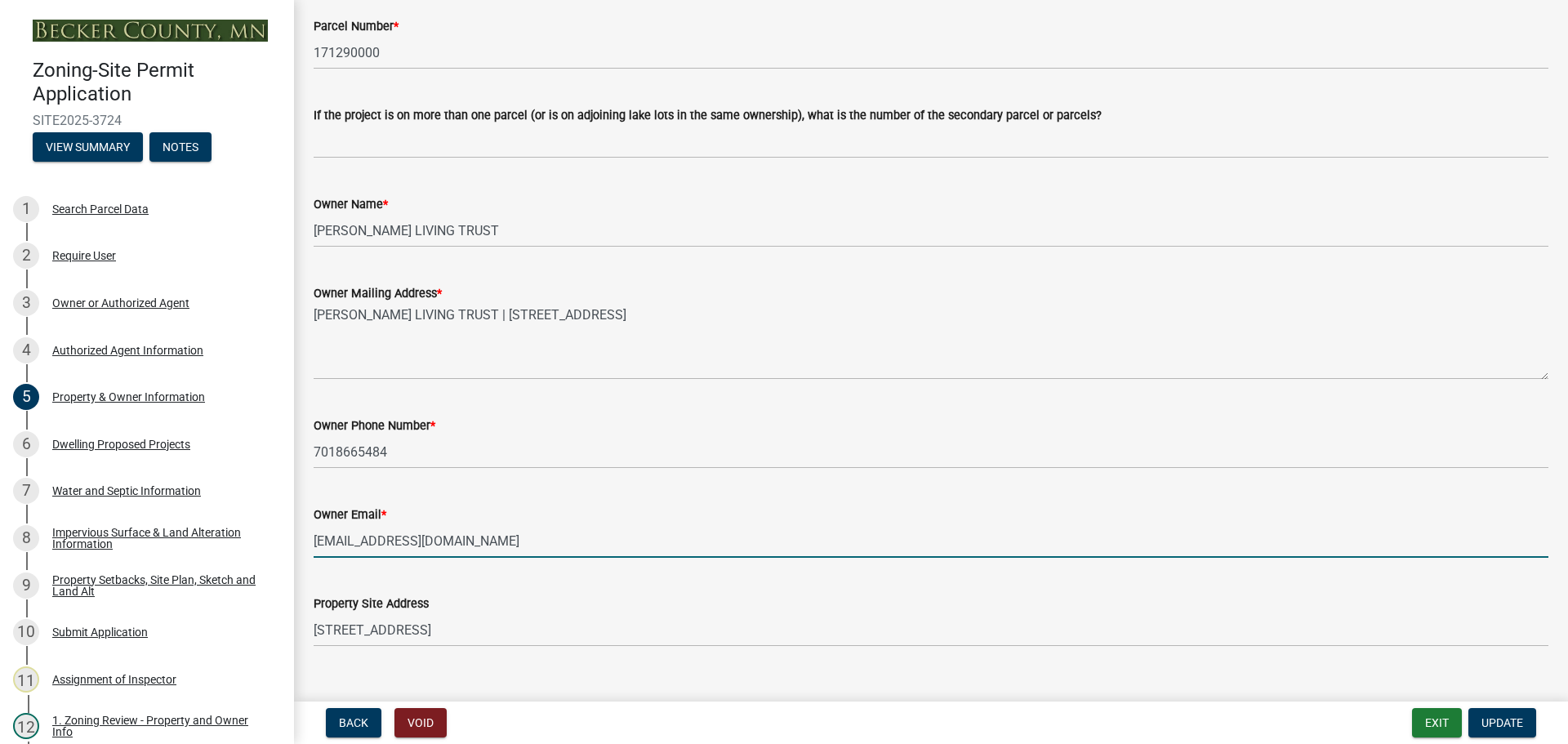
drag, startPoint x: 472, startPoint y: 543, endPoint x: 310, endPoint y: 517, distance: 164.1
click at [310, 517] on div "Owner Email * [EMAIL_ADDRESS][DOMAIN_NAME]" at bounding box center [931, 520] width 1260 height 76
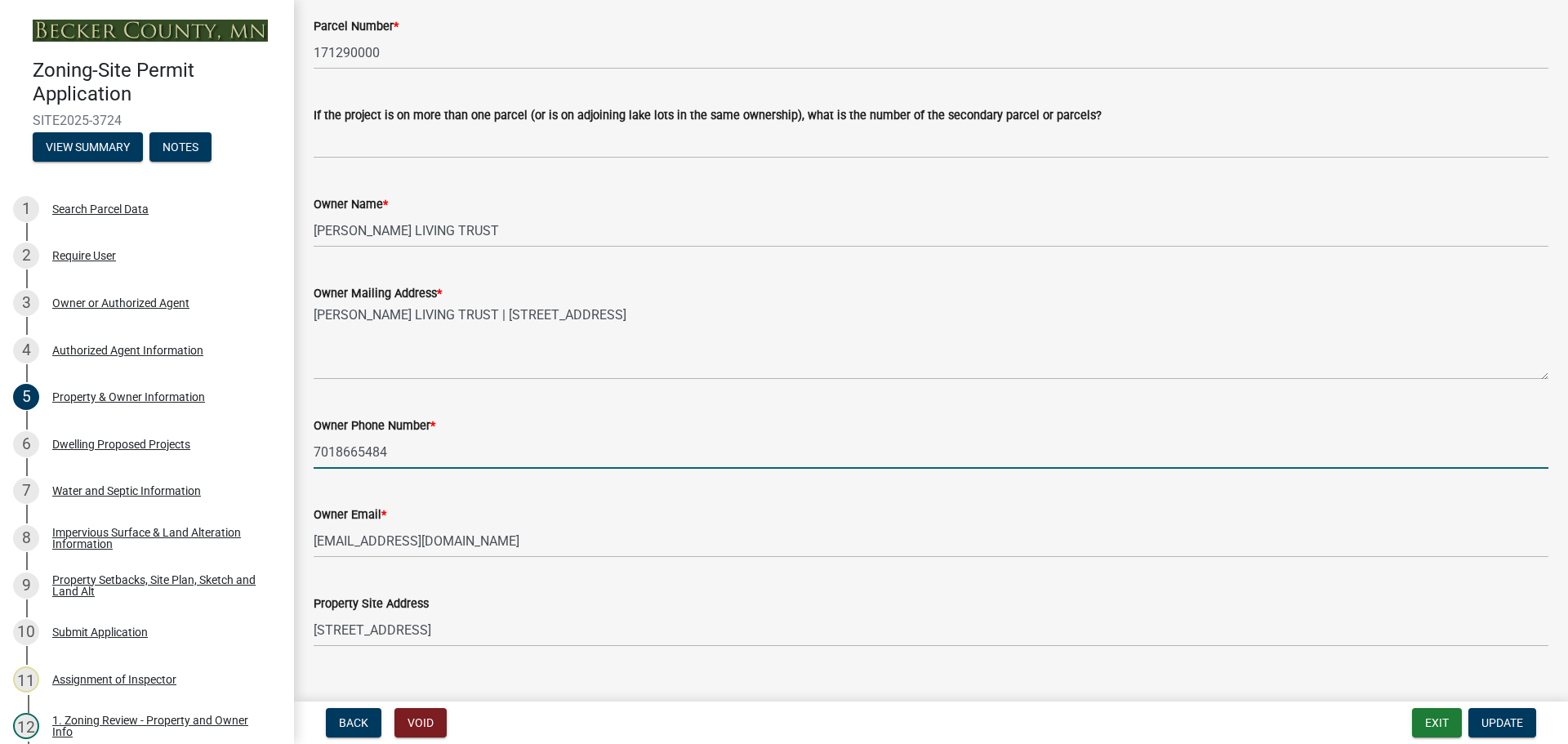
drag, startPoint x: 312, startPoint y: 545, endPoint x: 617, endPoint y: 464, distance: 315.6
click at [753, 454] on input "7018665484" at bounding box center [930, 452] width 1235 height 34
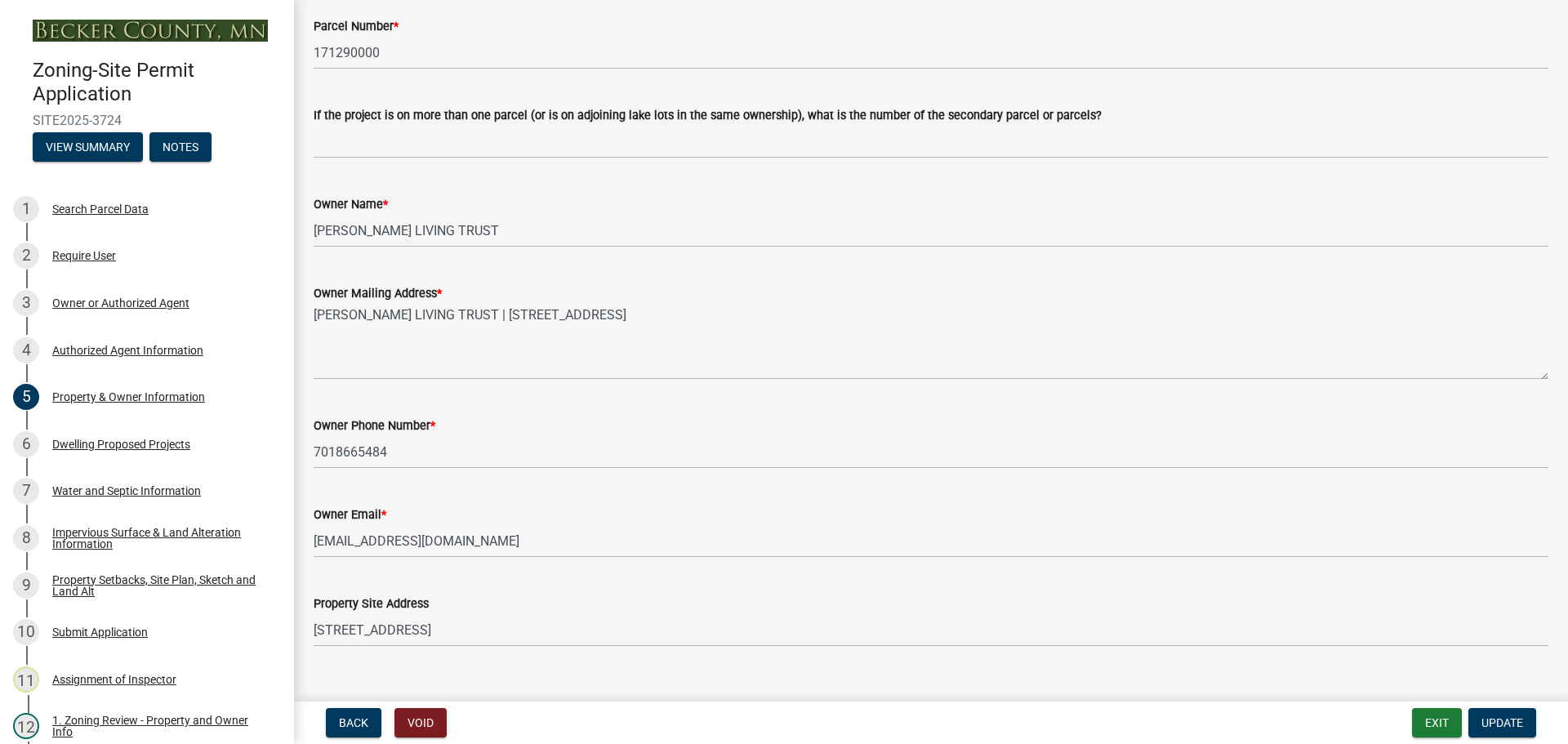
drag, startPoint x: 311, startPoint y: 539, endPoint x: 340, endPoint y: 545, distance: 29.6
click at [340, 545] on div "Owner Email * [EMAIL_ADDRESS][DOMAIN_NAME]" at bounding box center [931, 520] width 1260 height 76
drag, startPoint x: 313, startPoint y: 538, endPoint x: 247, endPoint y: 505, distance: 73.8
click at [358, 544] on div "Owner Email * [EMAIL_ADDRESS][DOMAIN_NAME]" at bounding box center [931, 520] width 1260 height 76
click at [312, 539] on div "Owner Email * [EMAIL_ADDRESS][DOMAIN_NAME]" at bounding box center [931, 520] width 1260 height 76
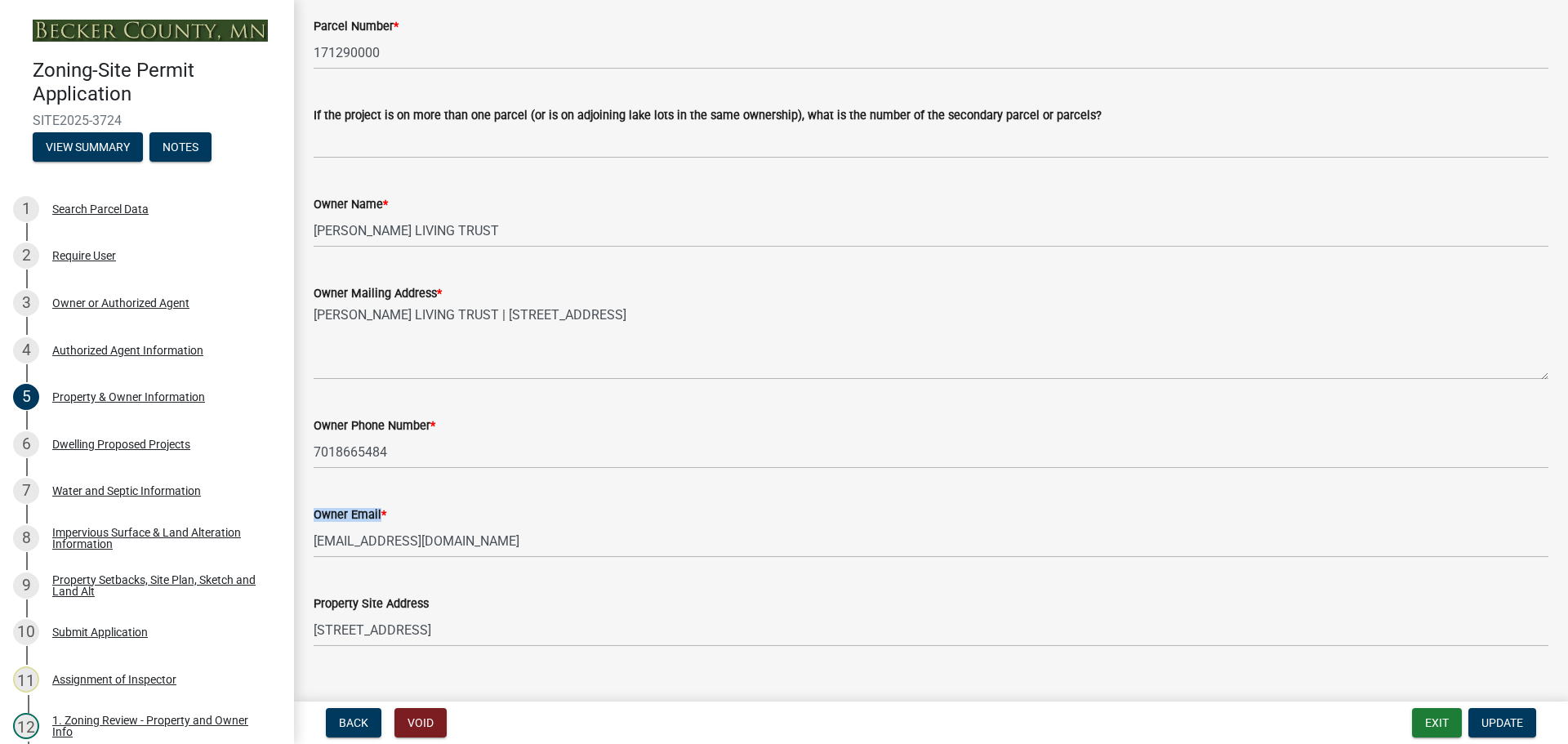
drag, startPoint x: 312, startPoint y: 539, endPoint x: 370, endPoint y: 546, distance: 58.4
click at [364, 546] on div "Owner Email * [EMAIL_ADDRESS][DOMAIN_NAME]" at bounding box center [931, 520] width 1260 height 76
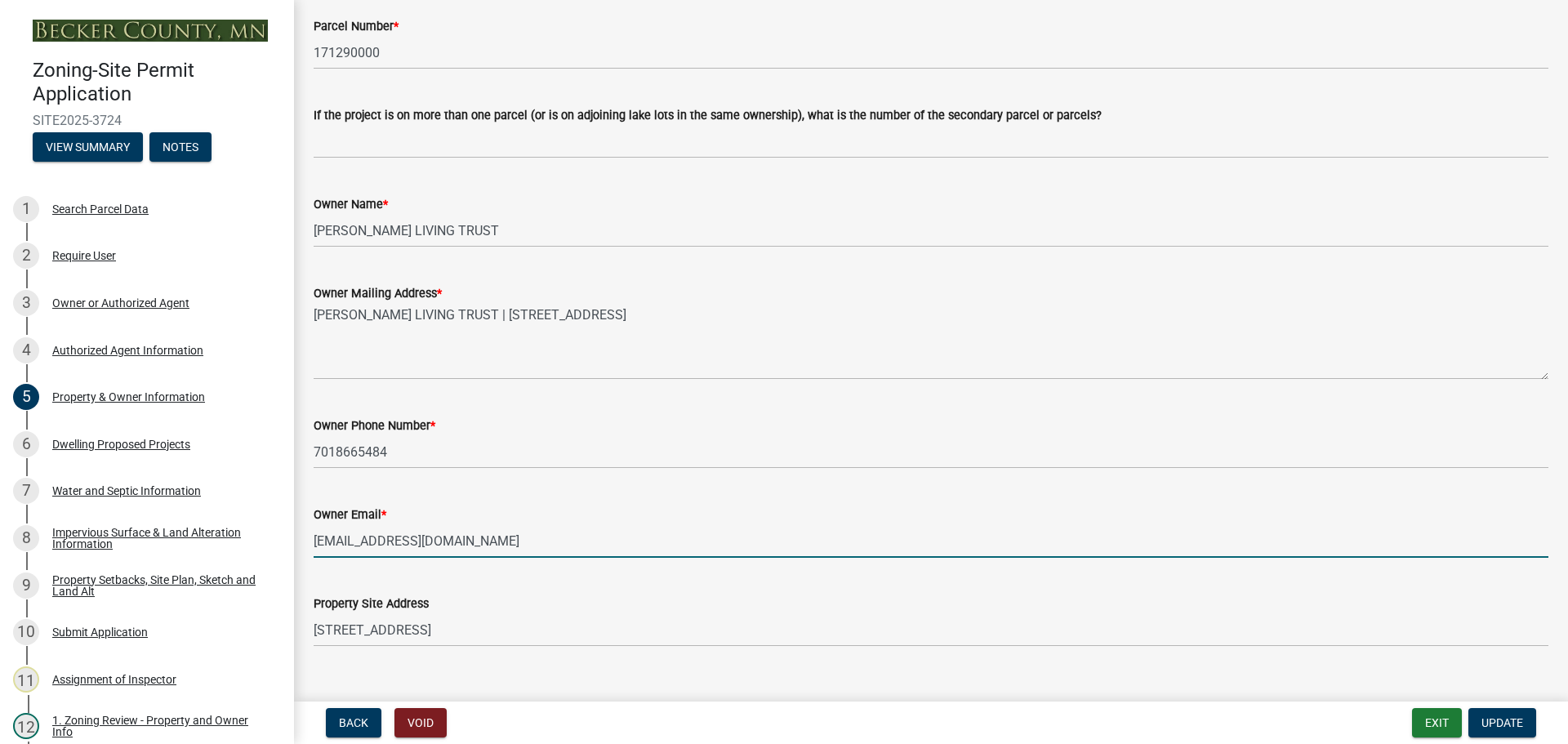
drag, startPoint x: 485, startPoint y: 547, endPoint x: 310, endPoint y: 549, distance: 175.0
click at [310, 549] on div "Owner Email * [EMAIL_ADDRESS][DOMAIN_NAME]" at bounding box center [931, 520] width 1260 height 76
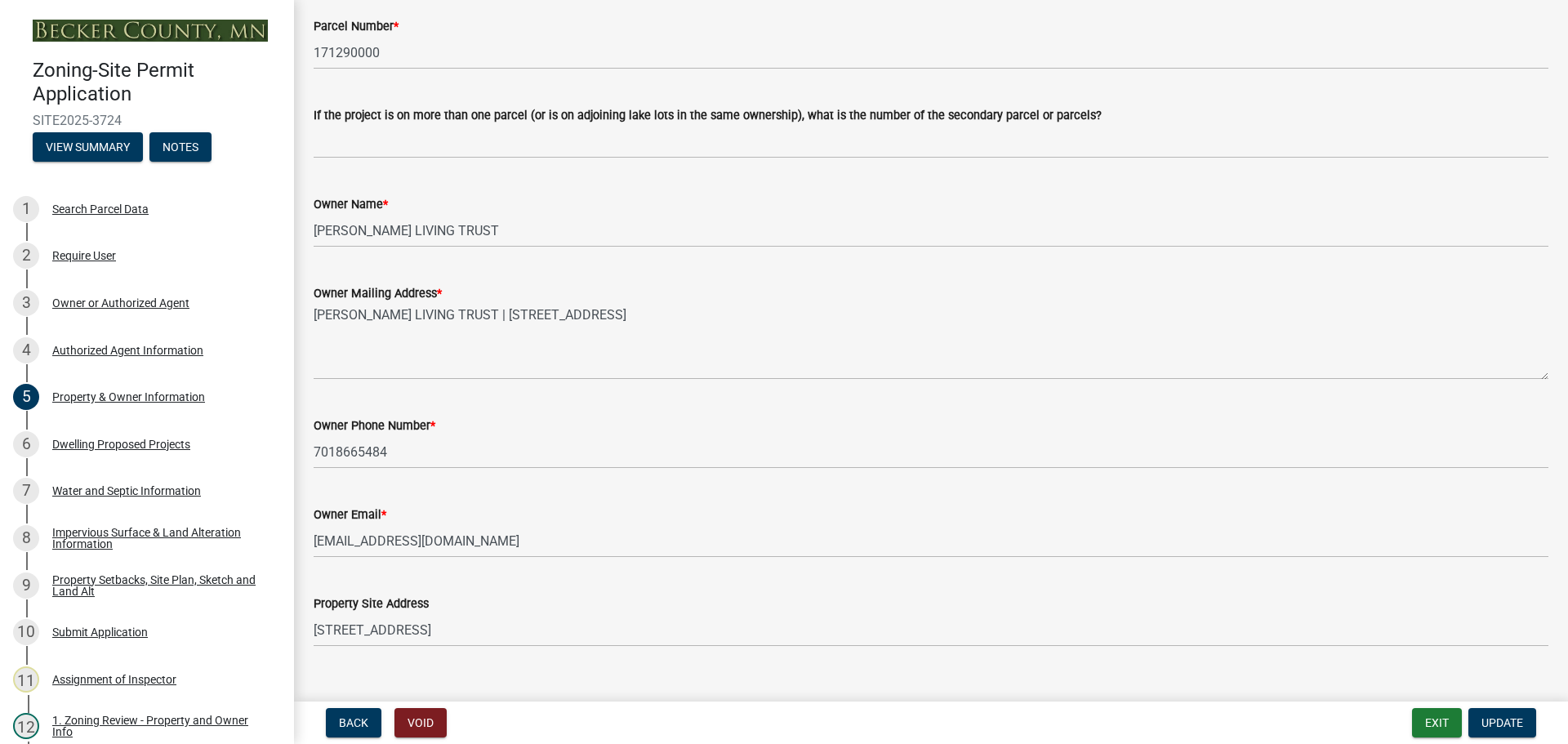
drag, startPoint x: 310, startPoint y: 549, endPoint x: 676, endPoint y: 481, distance: 372.3
click at [676, 481] on wm-data-entity-input "Owner Phone Number * [PHONE_NUMBER]" at bounding box center [930, 437] width 1235 height 89
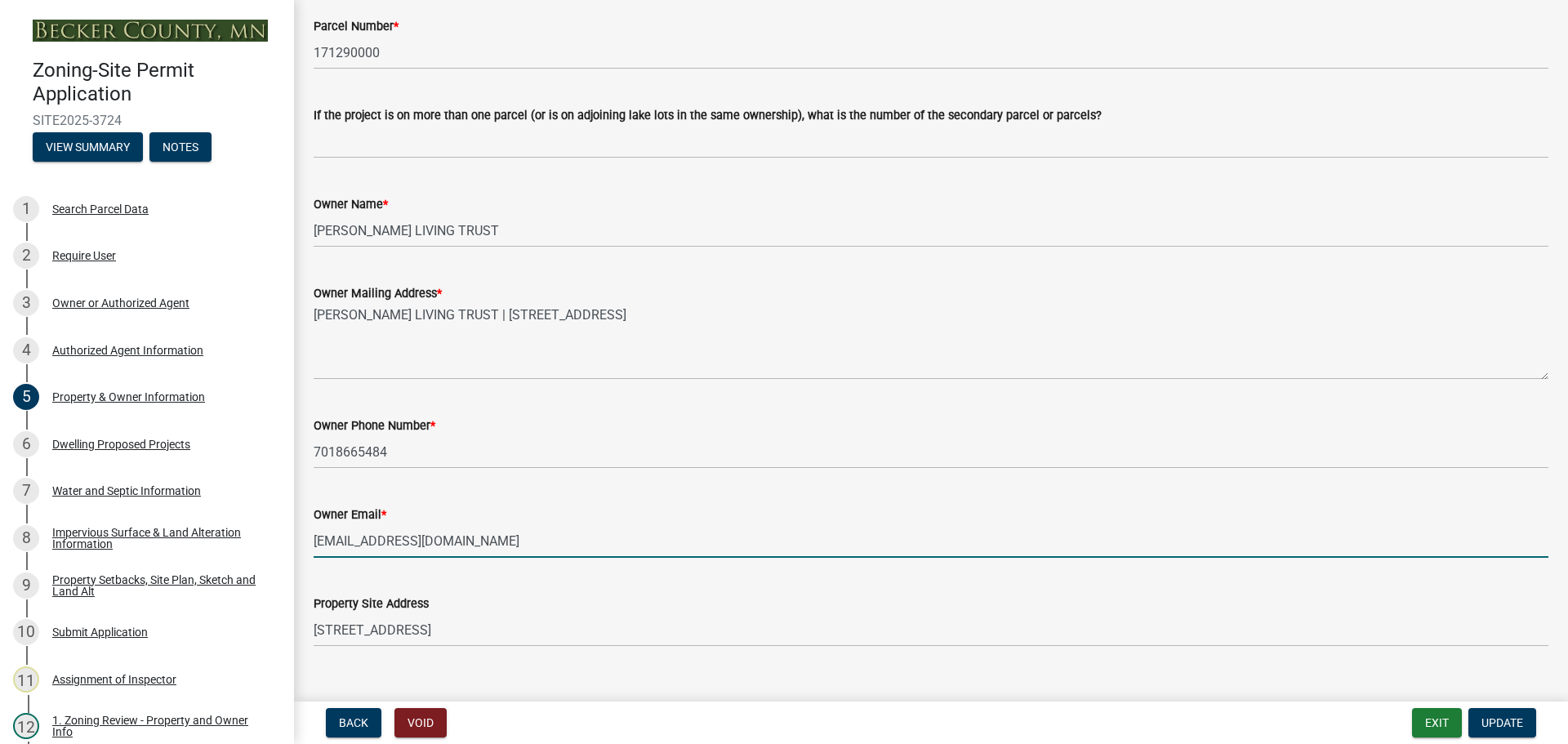
drag, startPoint x: 484, startPoint y: 544, endPoint x: 306, endPoint y: 533, distance: 178.3
click at [306, 533] on div "Owner Email * [EMAIL_ADDRESS][DOMAIN_NAME]" at bounding box center [931, 520] width 1260 height 76
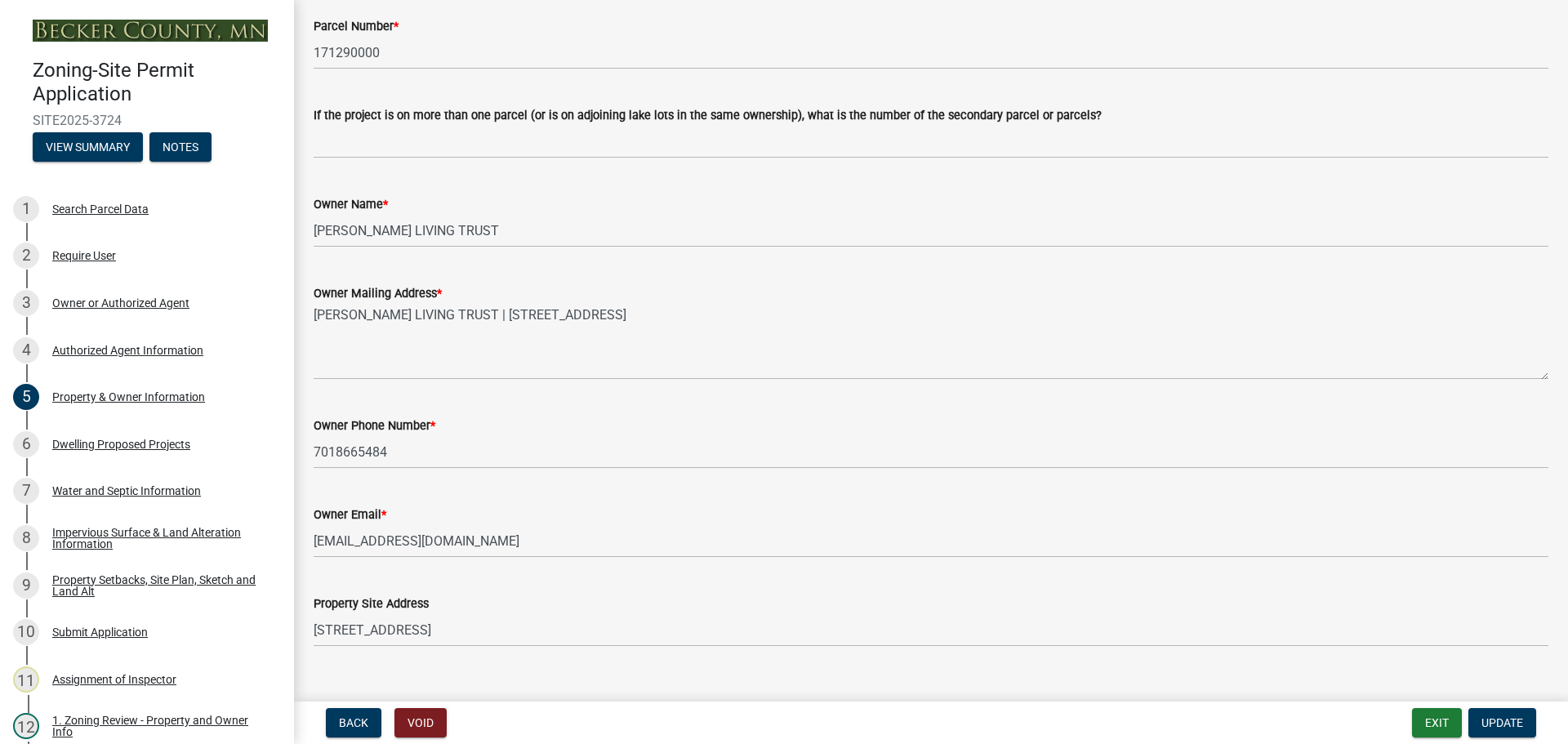
drag, startPoint x: 311, startPoint y: 535, endPoint x: 673, endPoint y: 395, distance: 388.1
click at [673, 395] on div "Owner Phone Number * [PHONE_NUMBER]" at bounding box center [930, 430] width 1235 height 76
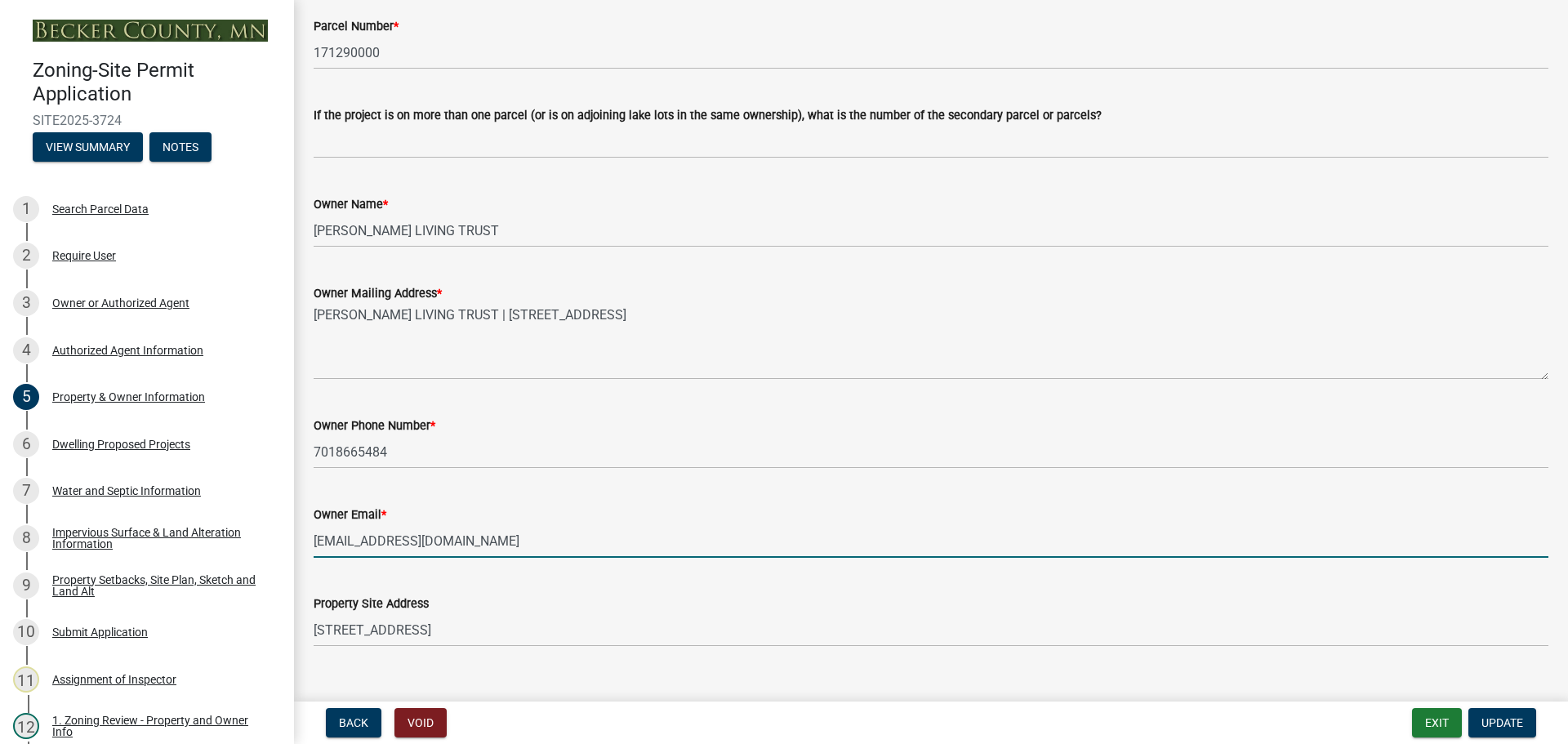
drag, startPoint x: 470, startPoint y: 541, endPoint x: 317, endPoint y: 550, distance: 153.3
click at [317, 550] on input "[EMAIL_ADDRESS][DOMAIN_NAME]" at bounding box center [930, 540] width 1235 height 34
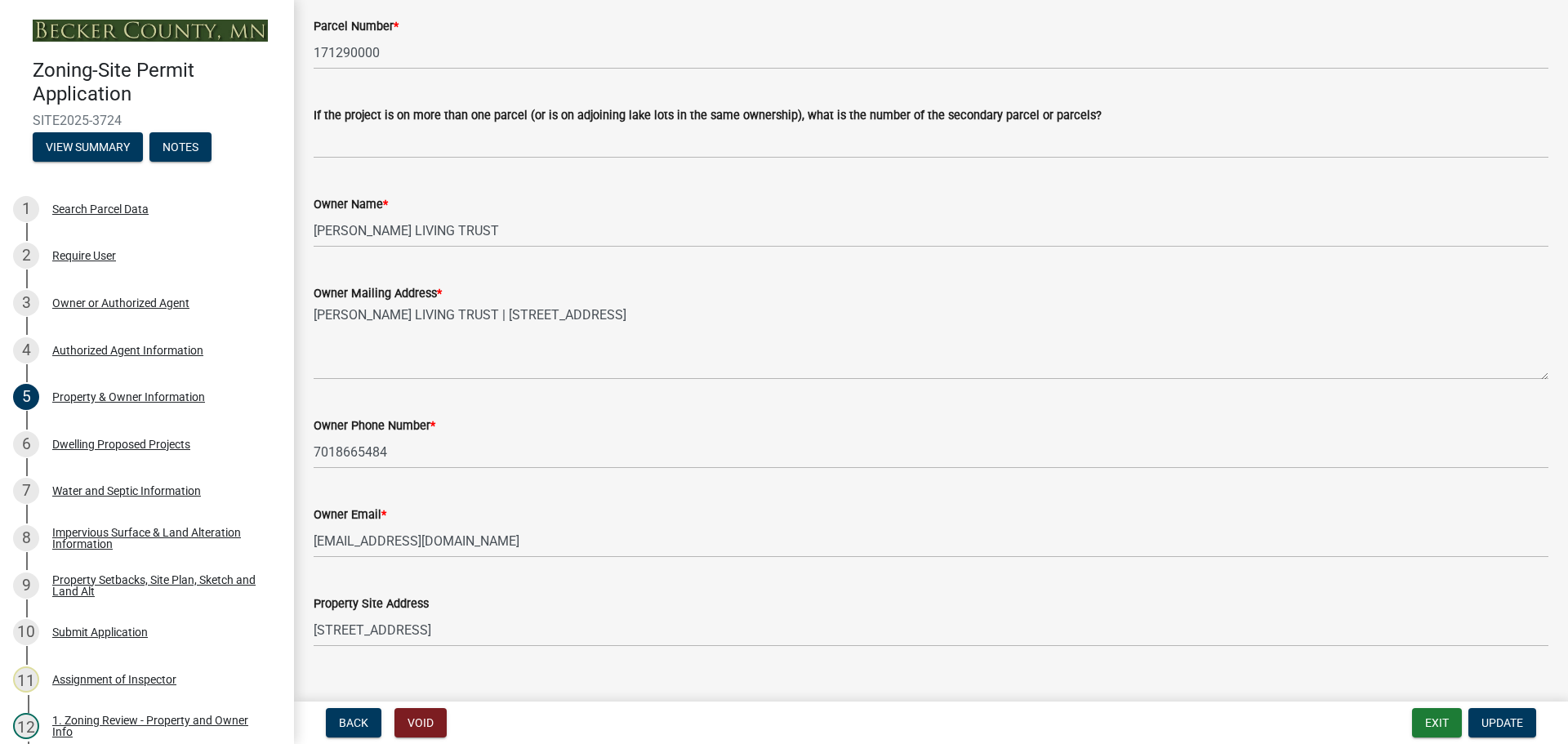
click at [1168, 725] on div "Back Void Exit Update" at bounding box center [930, 723] width 1248 height 29
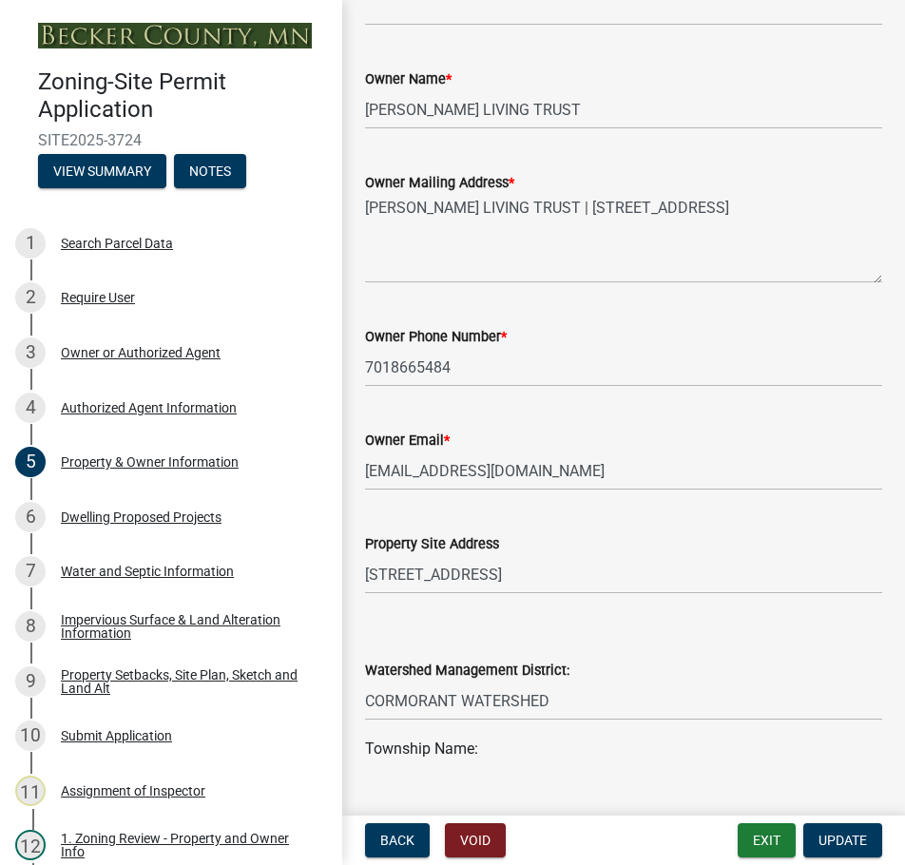
scroll to position [563, 0]
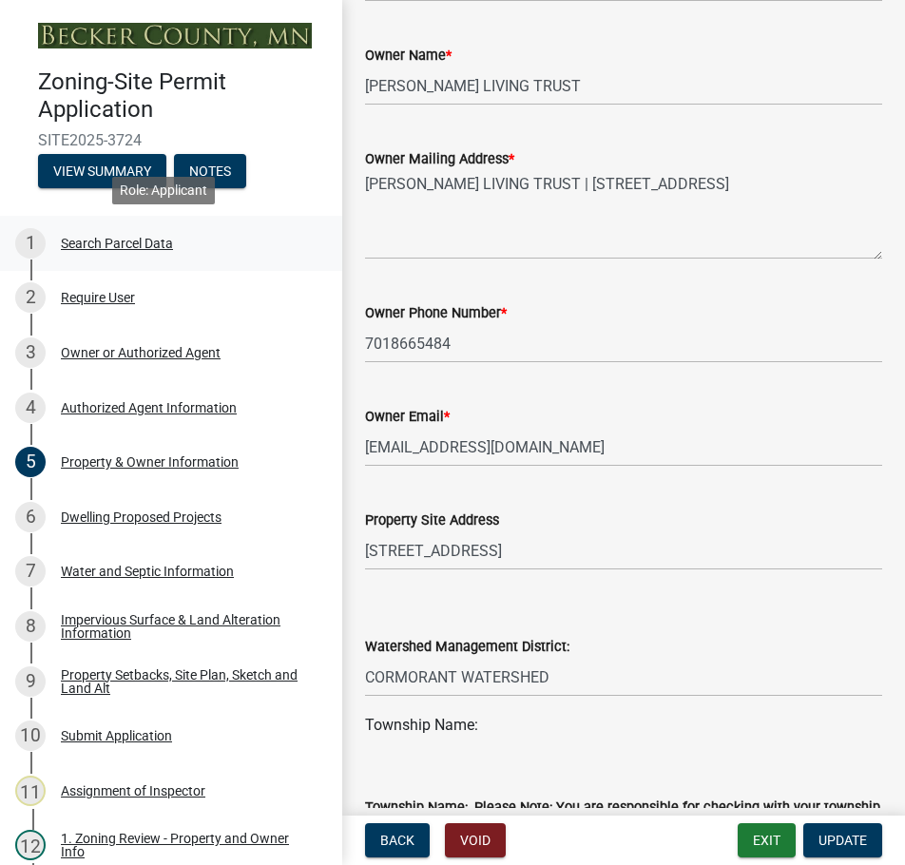
click at [131, 239] on div "Search Parcel Data" at bounding box center [117, 243] width 112 height 13
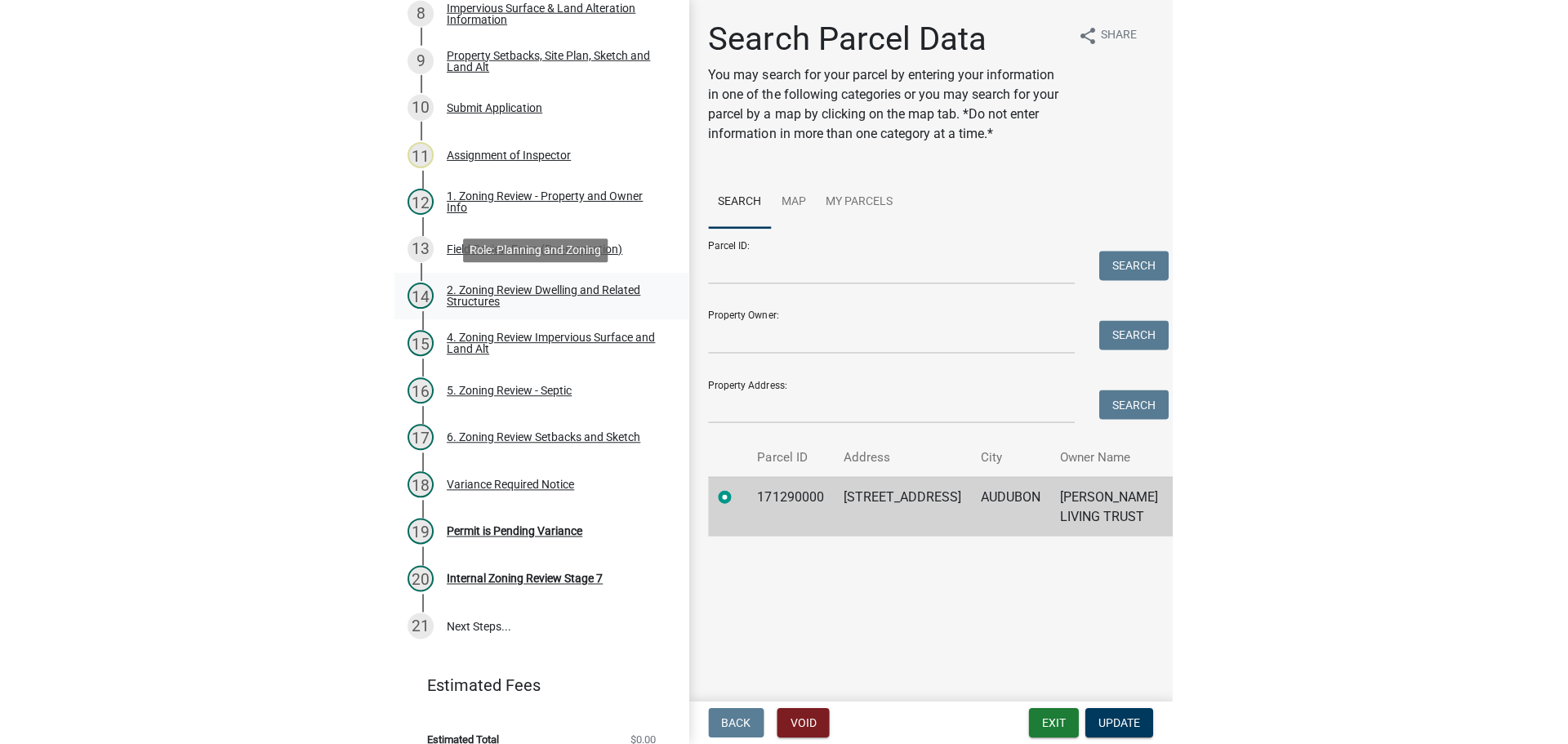
scroll to position [545, 0]
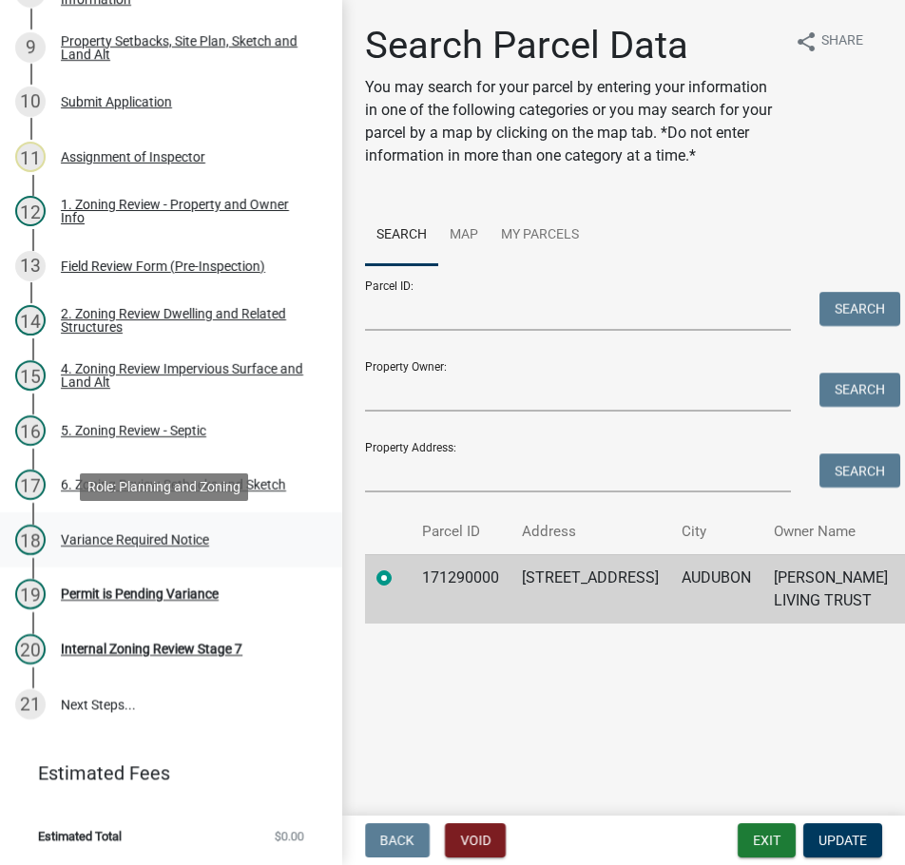
click at [140, 533] on div "Variance Required Notice" at bounding box center [135, 539] width 148 height 13
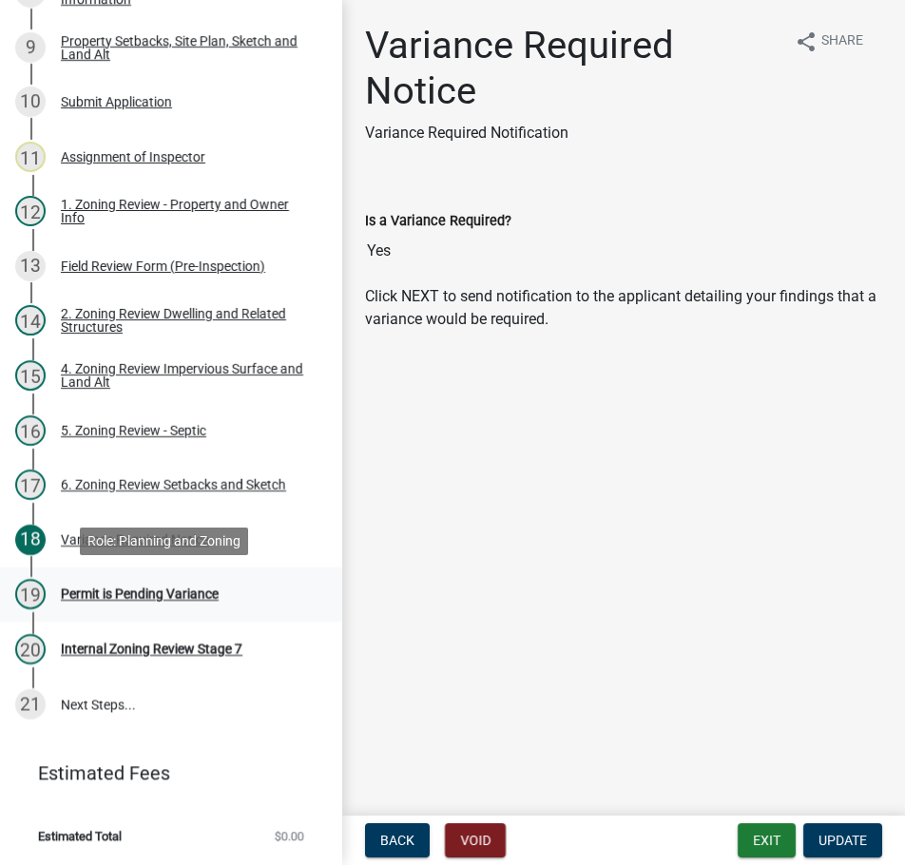
click at [111, 587] on div "Permit is Pending Variance" at bounding box center [140, 593] width 158 height 13
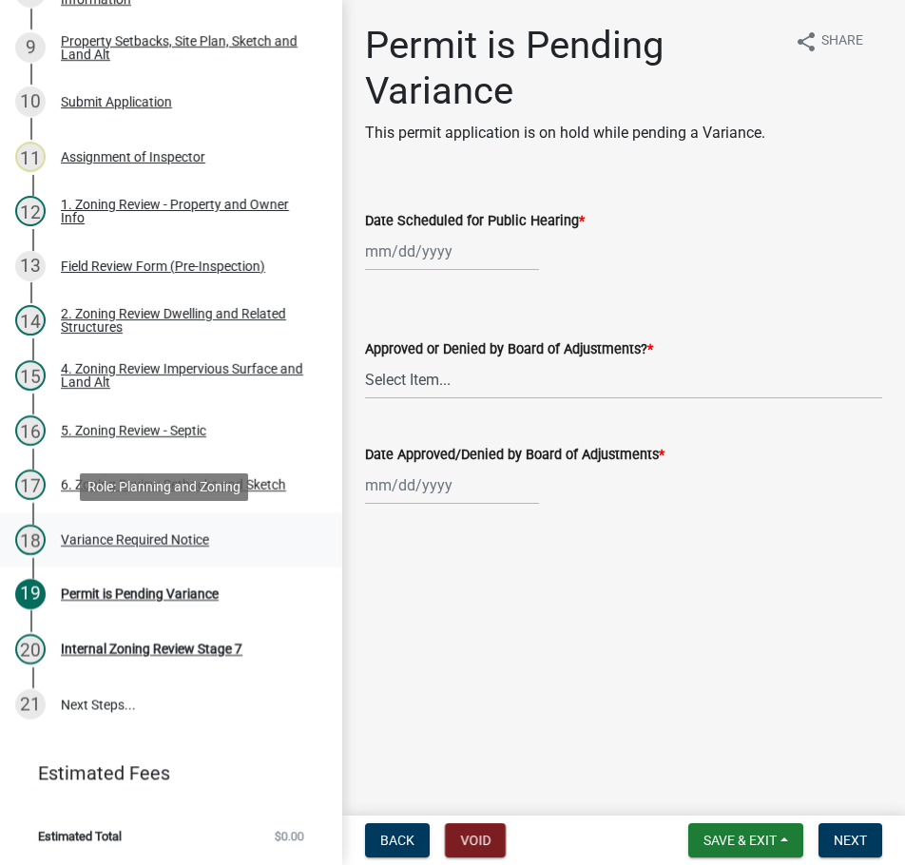
click at [137, 533] on div "Variance Required Notice" at bounding box center [135, 539] width 148 height 13
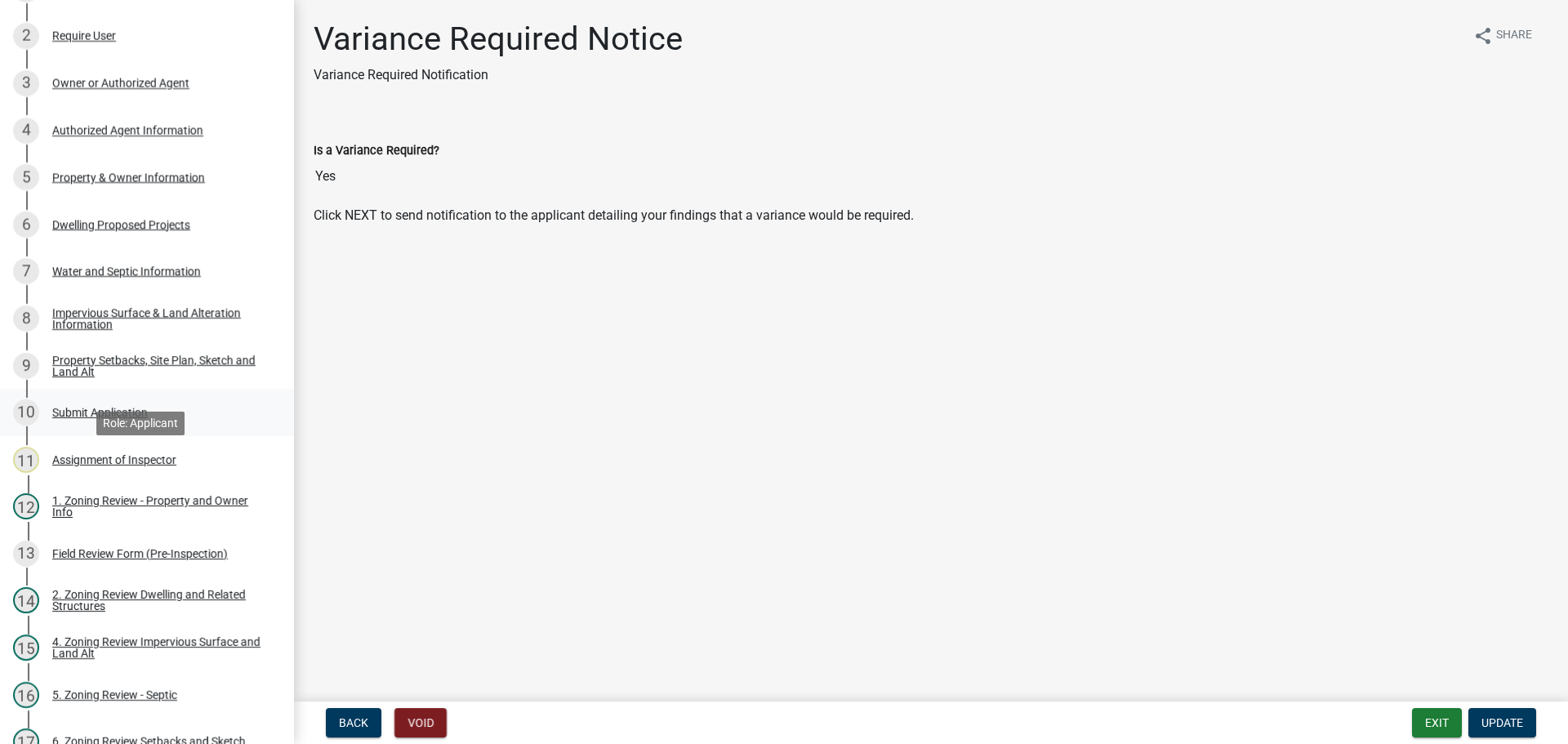
scroll to position [163, 0]
